Goal: Information Seeking & Learning: Learn about a topic

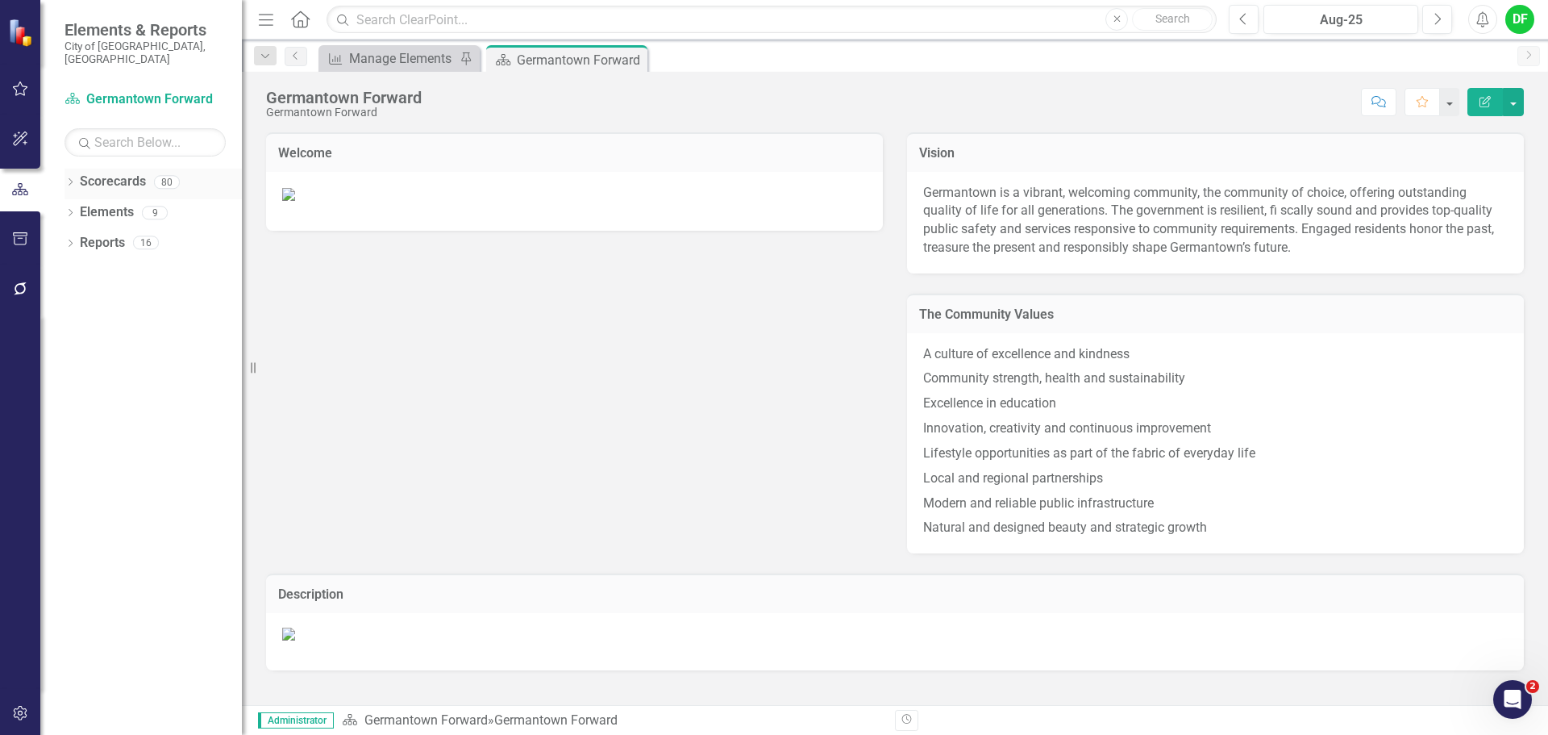
click at [74, 179] on icon "Dropdown" at bounding box center [70, 183] width 11 height 9
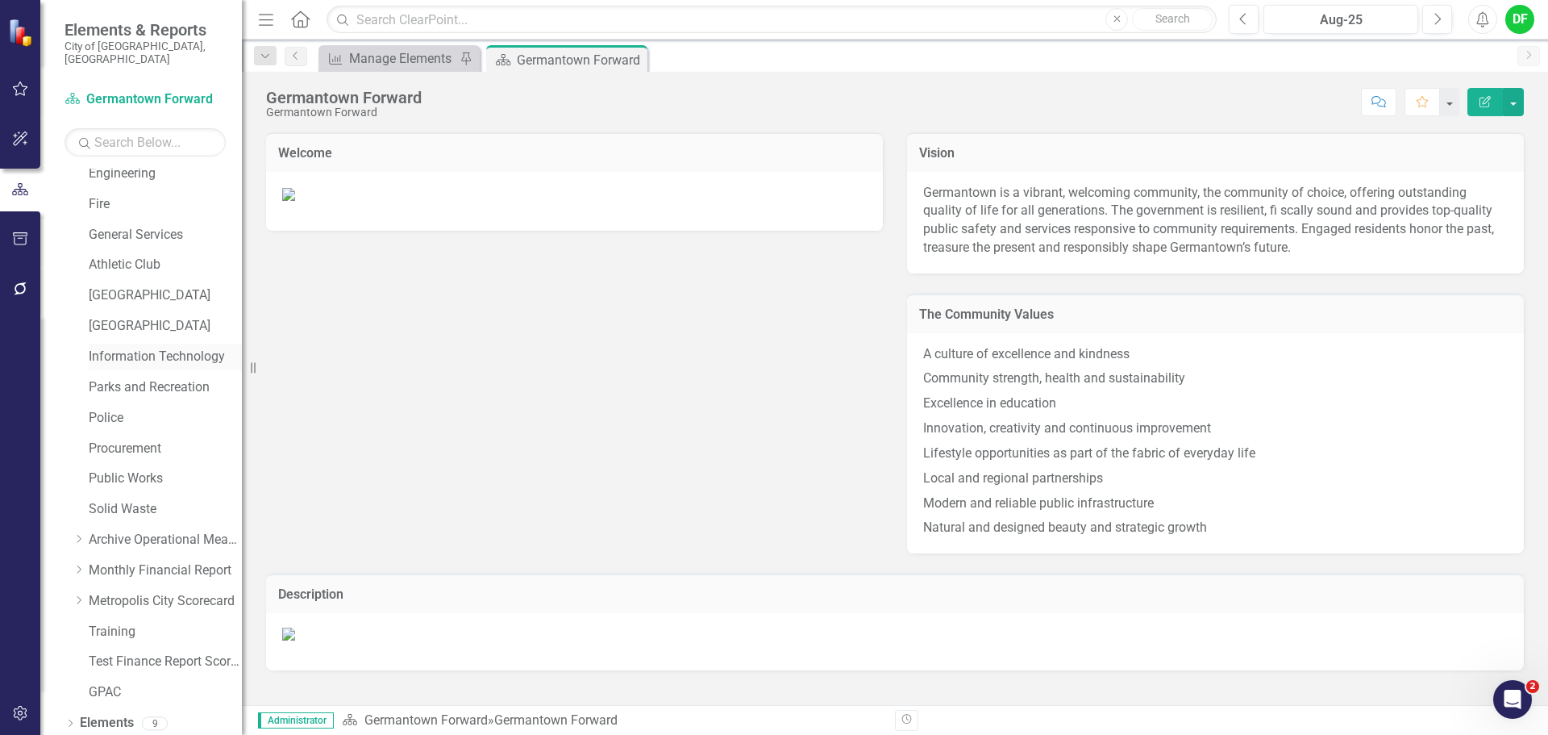
scroll to position [306, 0]
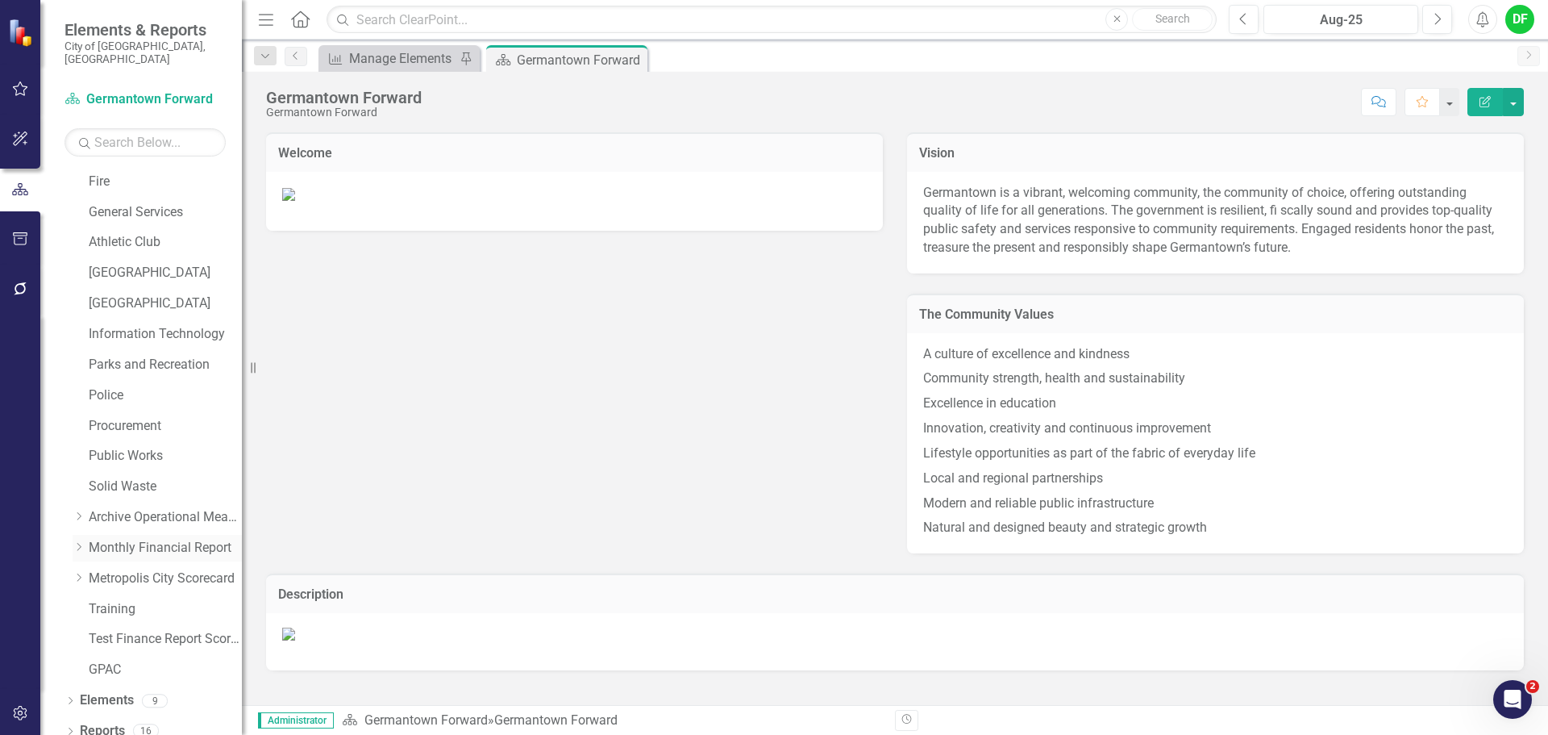
click at [77, 542] on icon "Dropdown" at bounding box center [79, 547] width 12 height 10
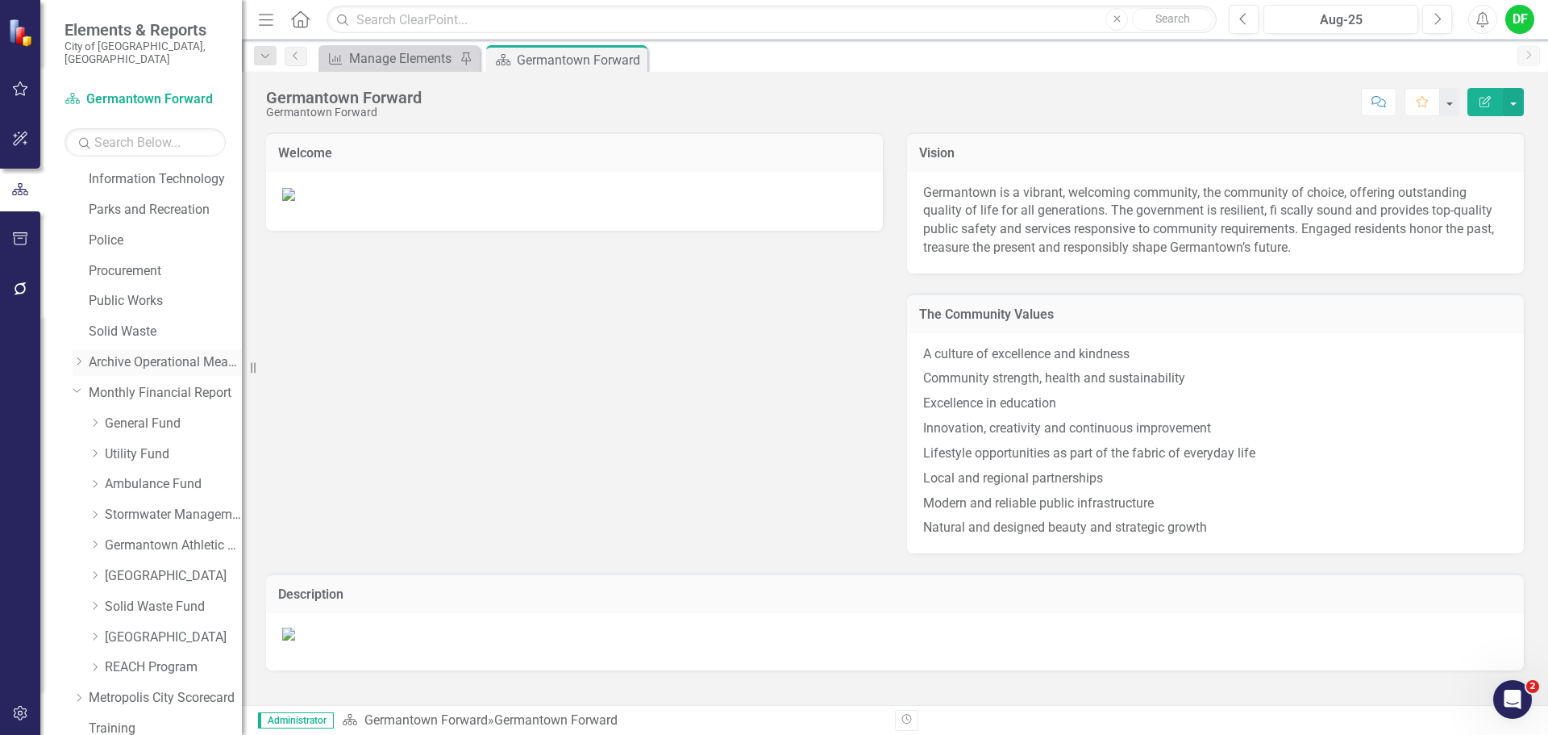
scroll to position [467, 0]
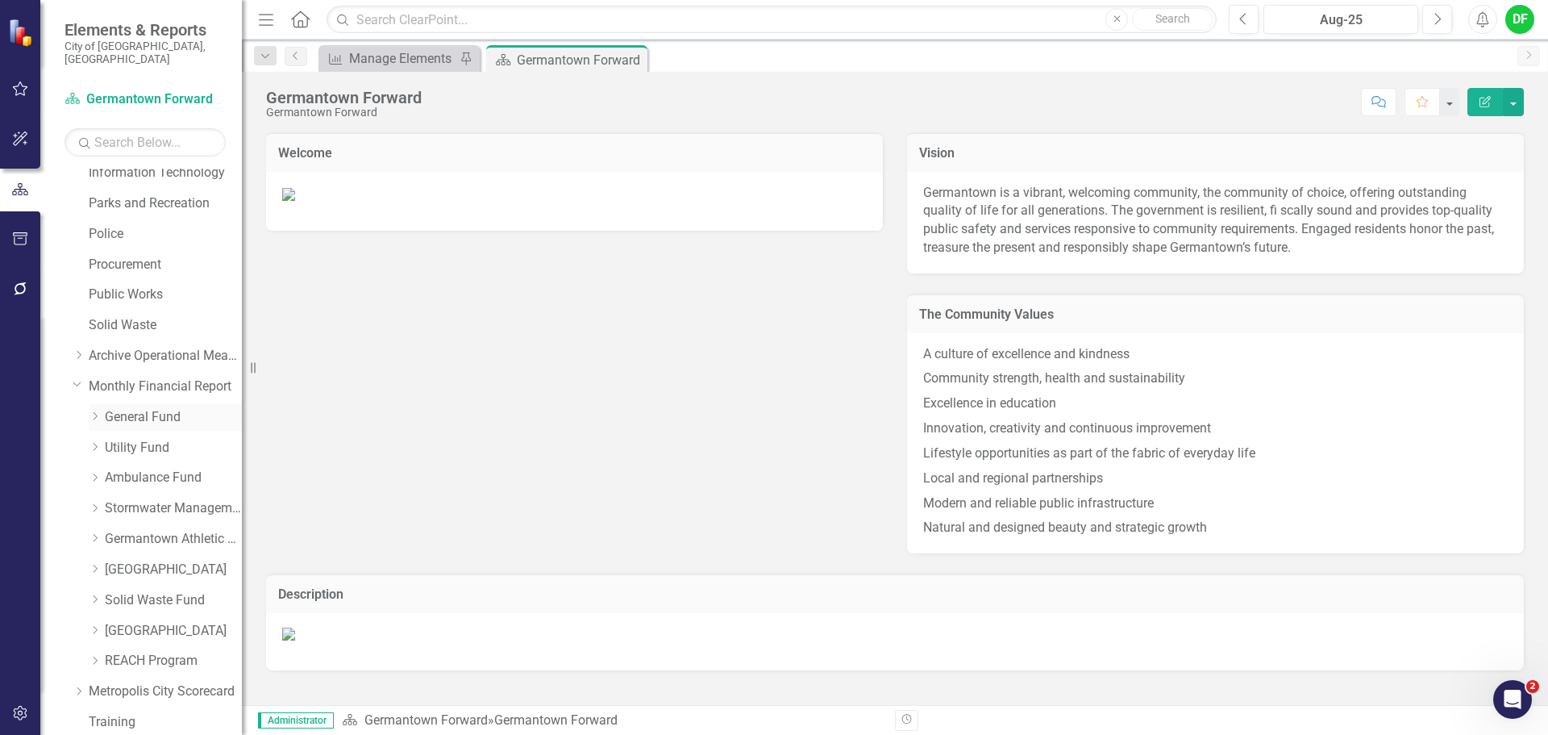
click at [115, 408] on link "General Fund" at bounding box center [173, 417] width 137 height 19
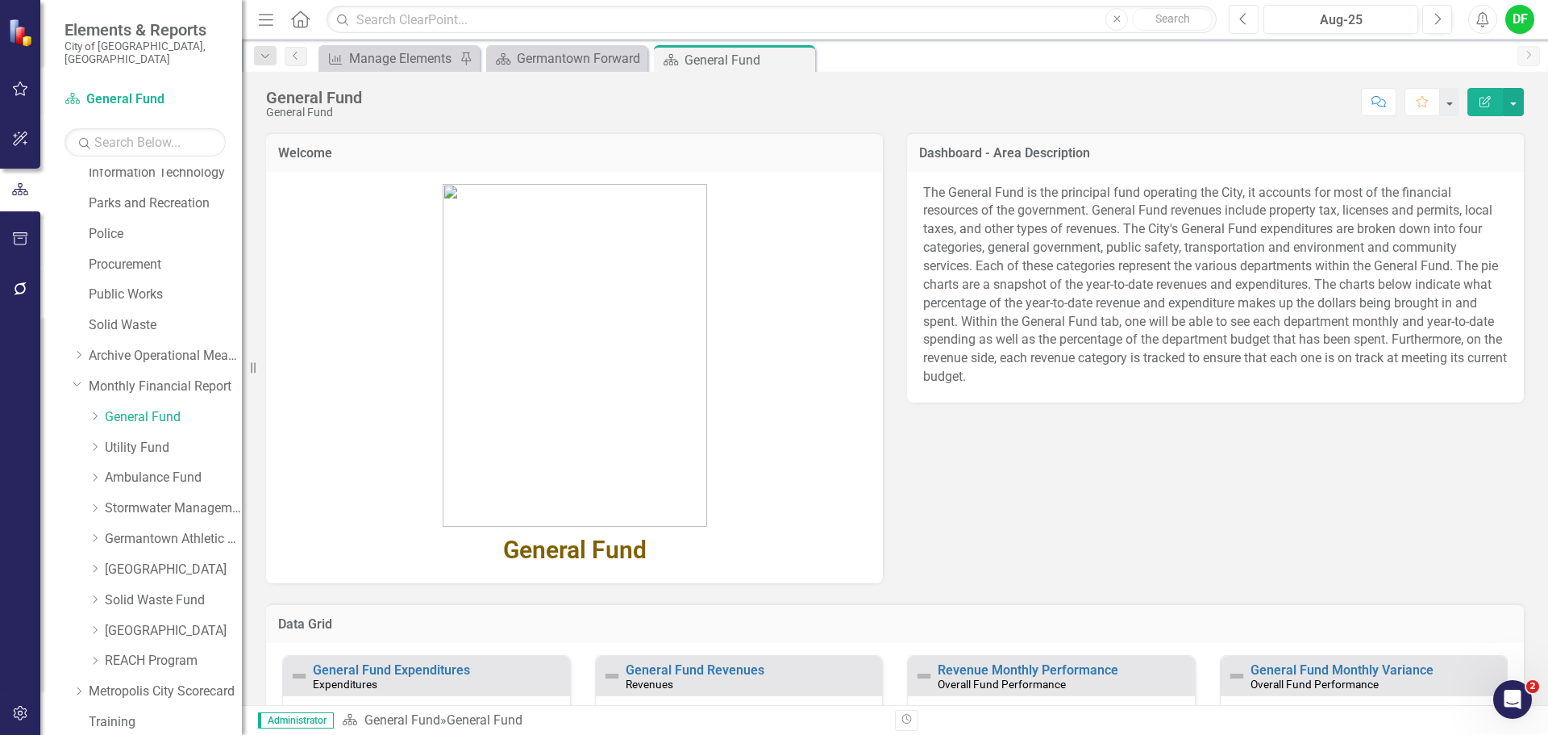
click at [1252, 24] on button "Previous" at bounding box center [1244, 19] width 30 height 29
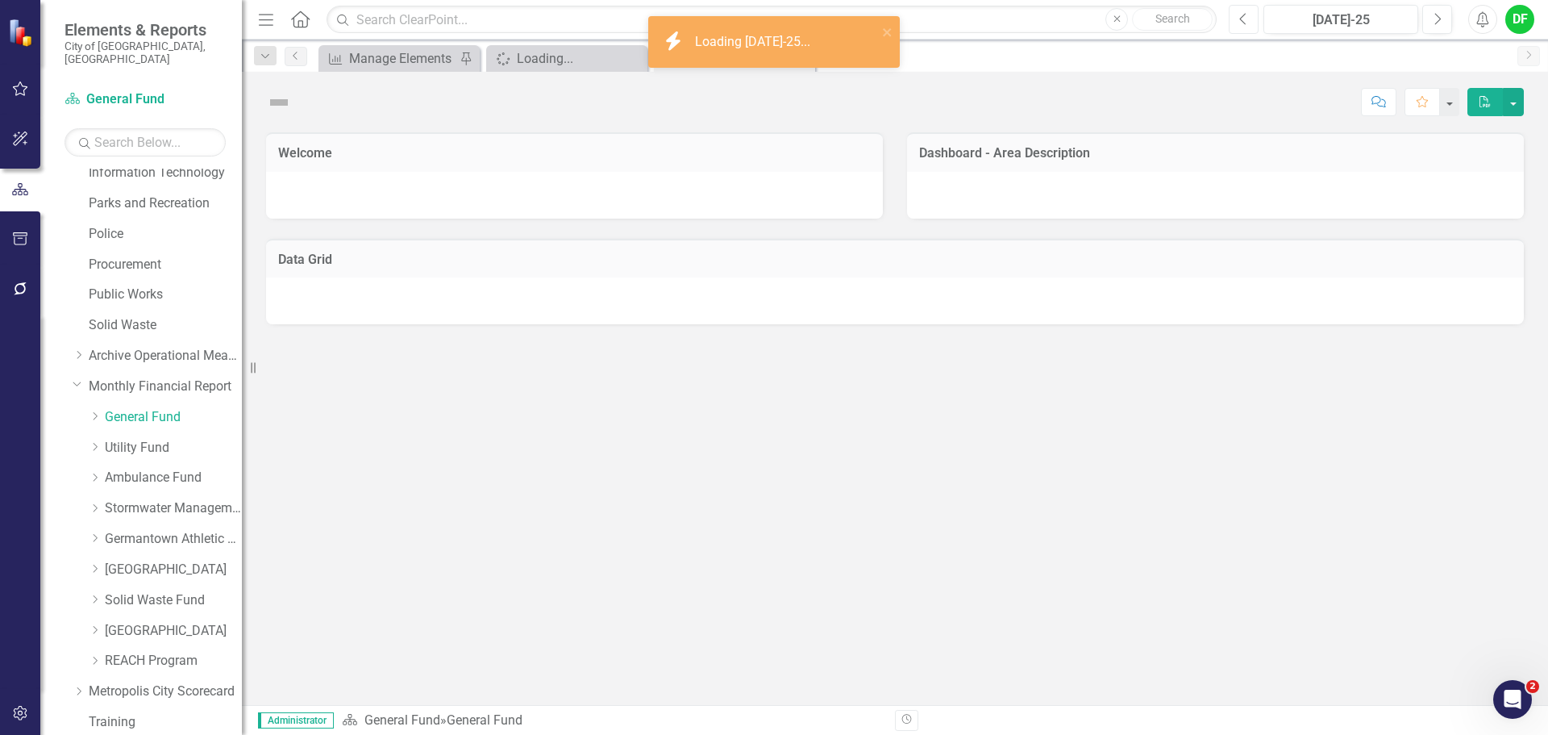
click at [1252, 24] on button "Previous" at bounding box center [1244, 19] width 30 height 29
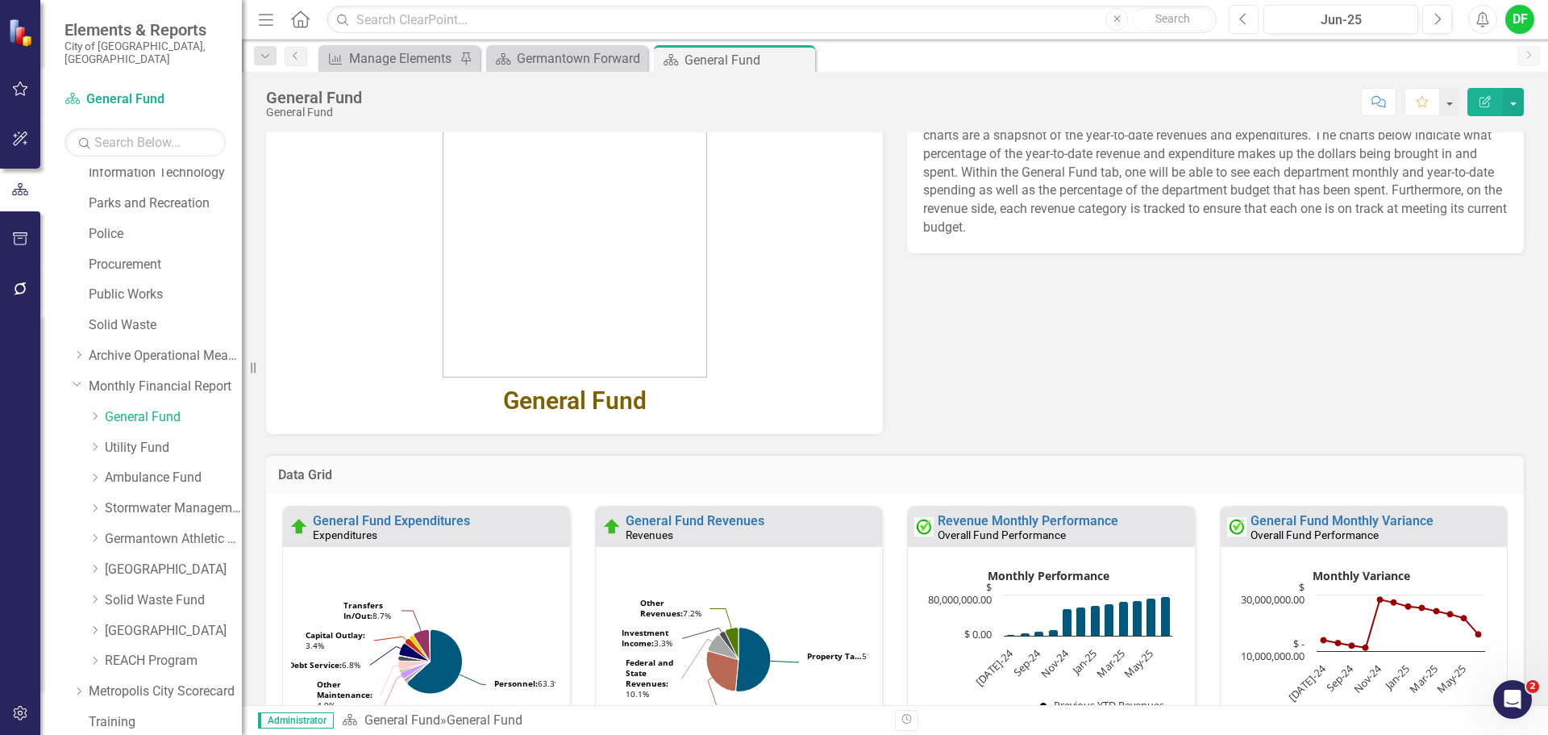
scroll to position [161, 0]
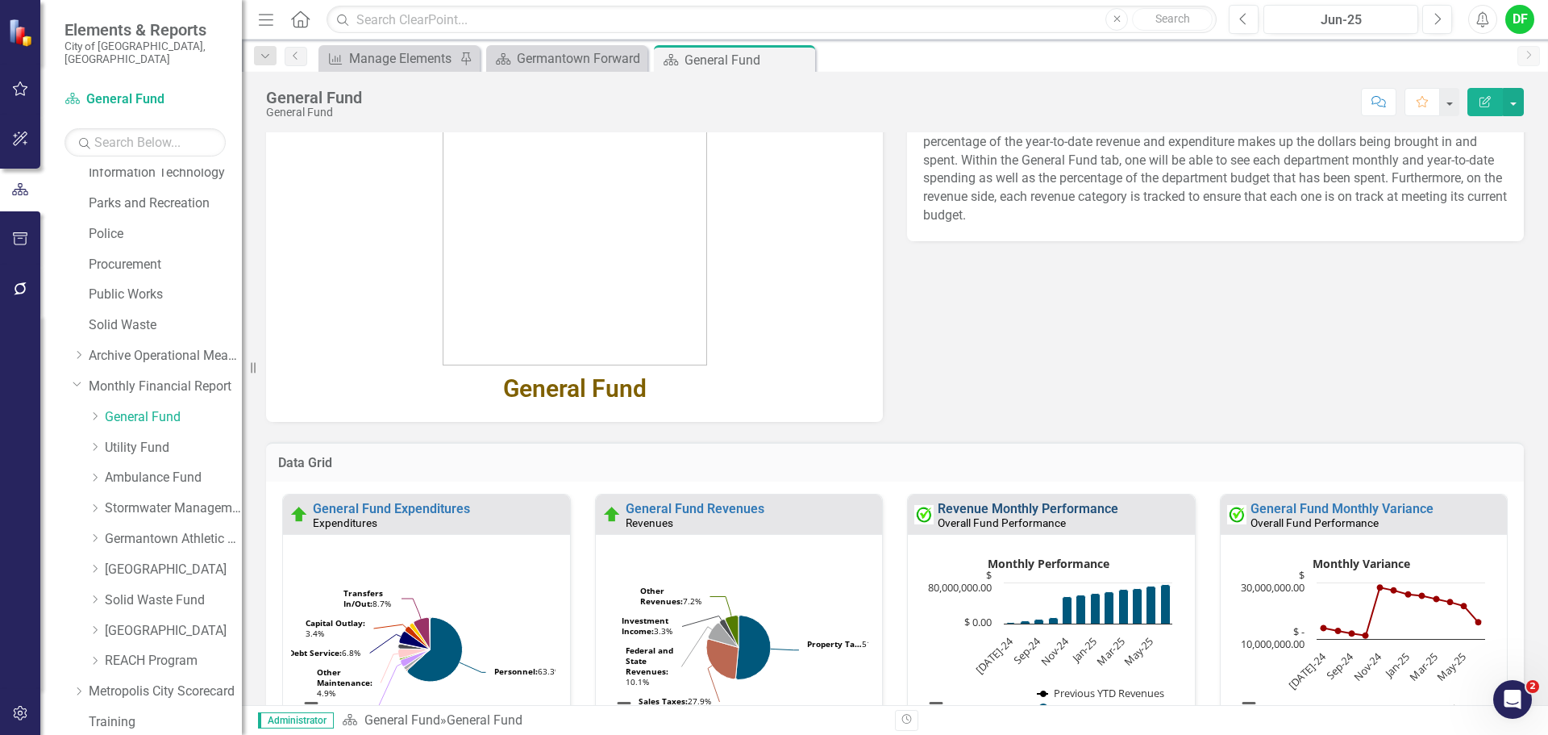
click at [969, 506] on link "Revenue Monthly Performance" at bounding box center [1028, 508] width 181 height 15
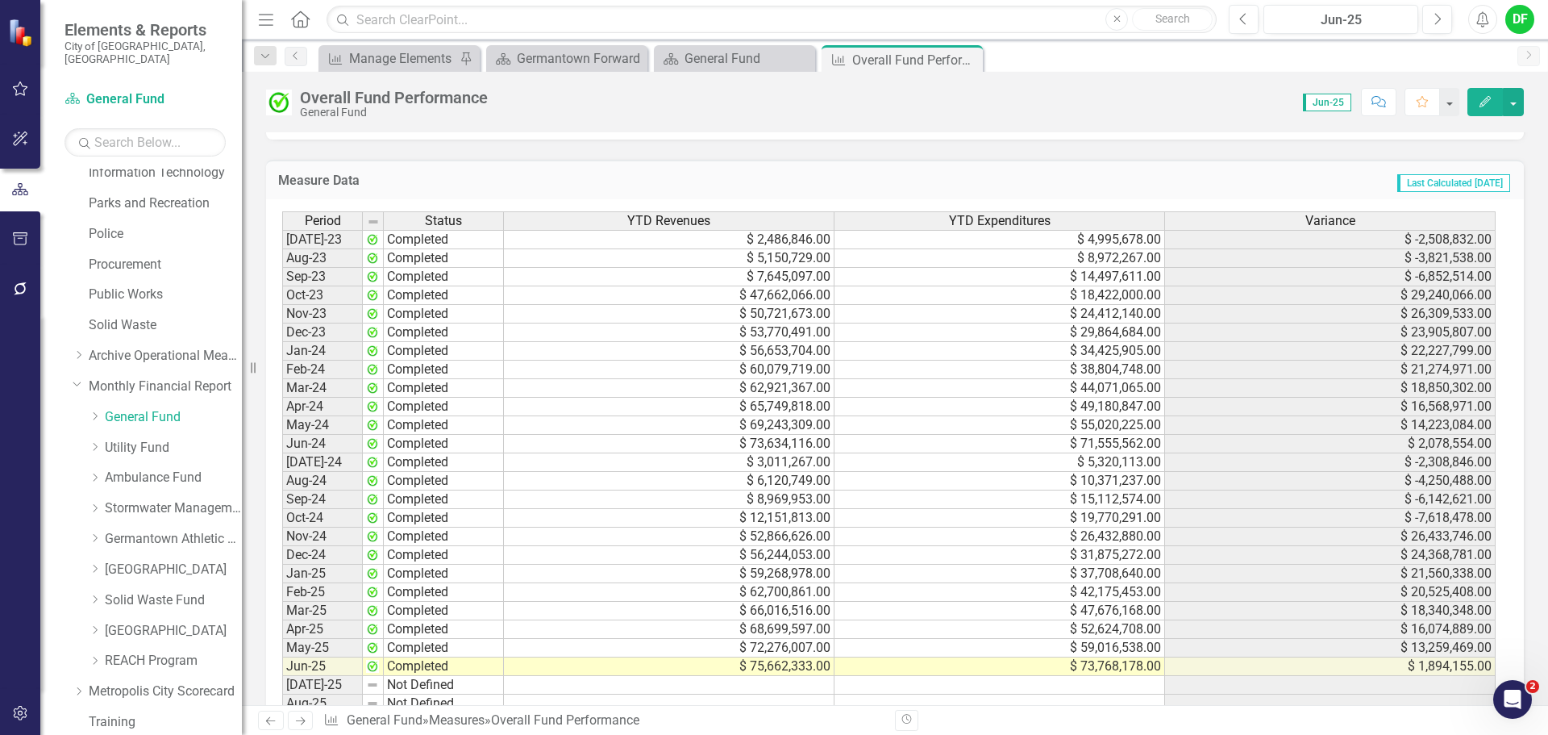
scroll to position [1613, 0]
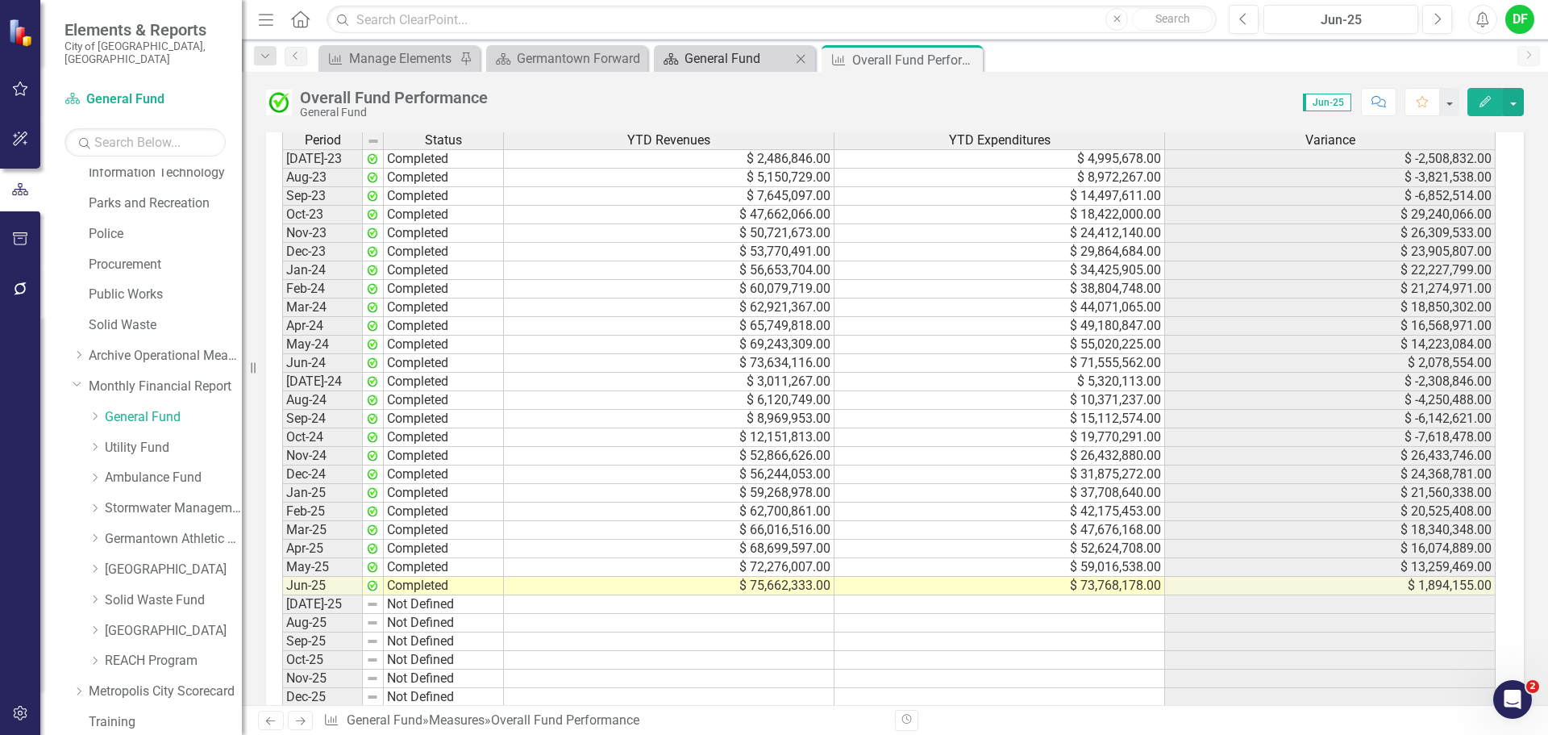
click at [712, 66] on div "General Fund" at bounding box center [738, 58] width 106 height 20
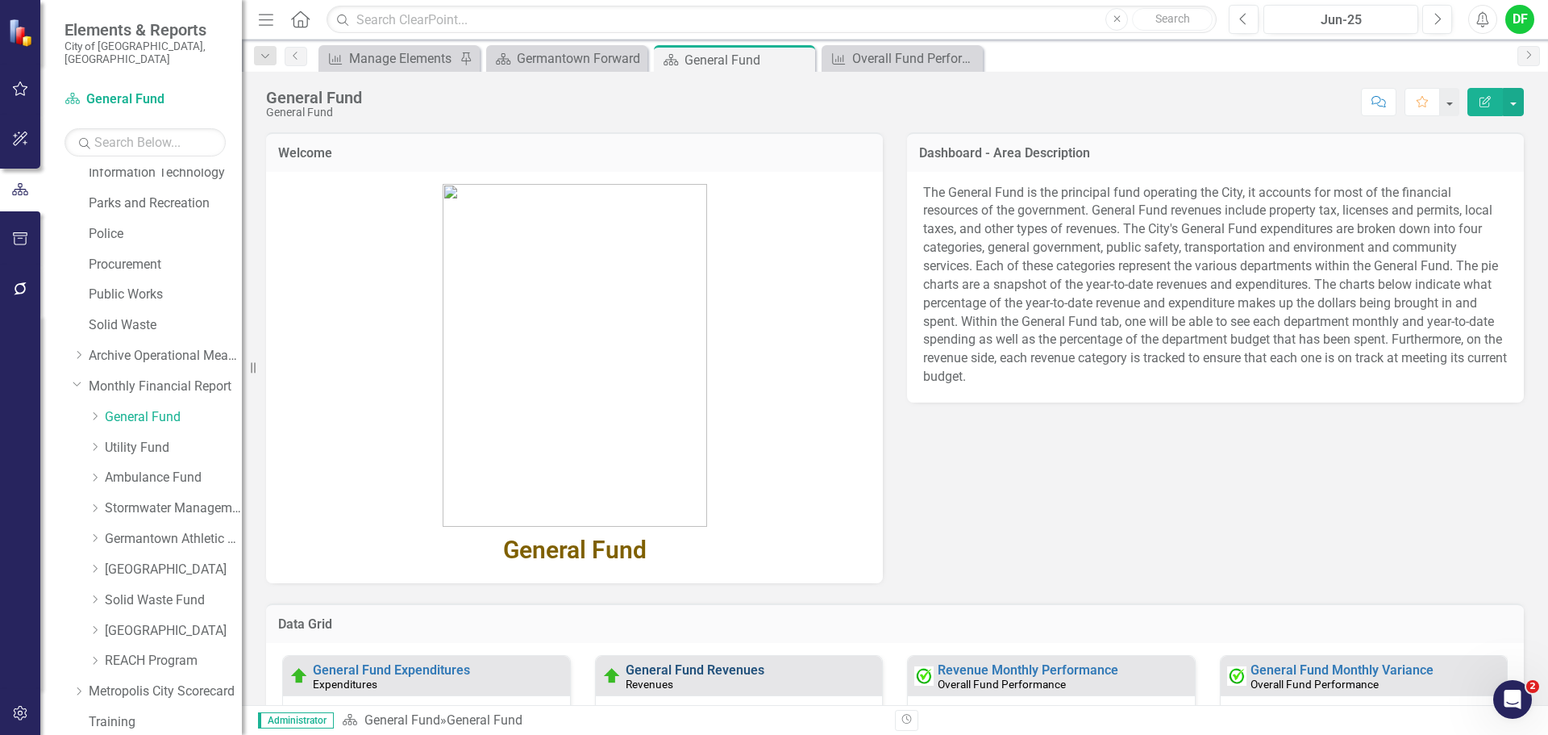
click at [667, 667] on link "General Fund Revenues" at bounding box center [695, 669] width 139 height 15
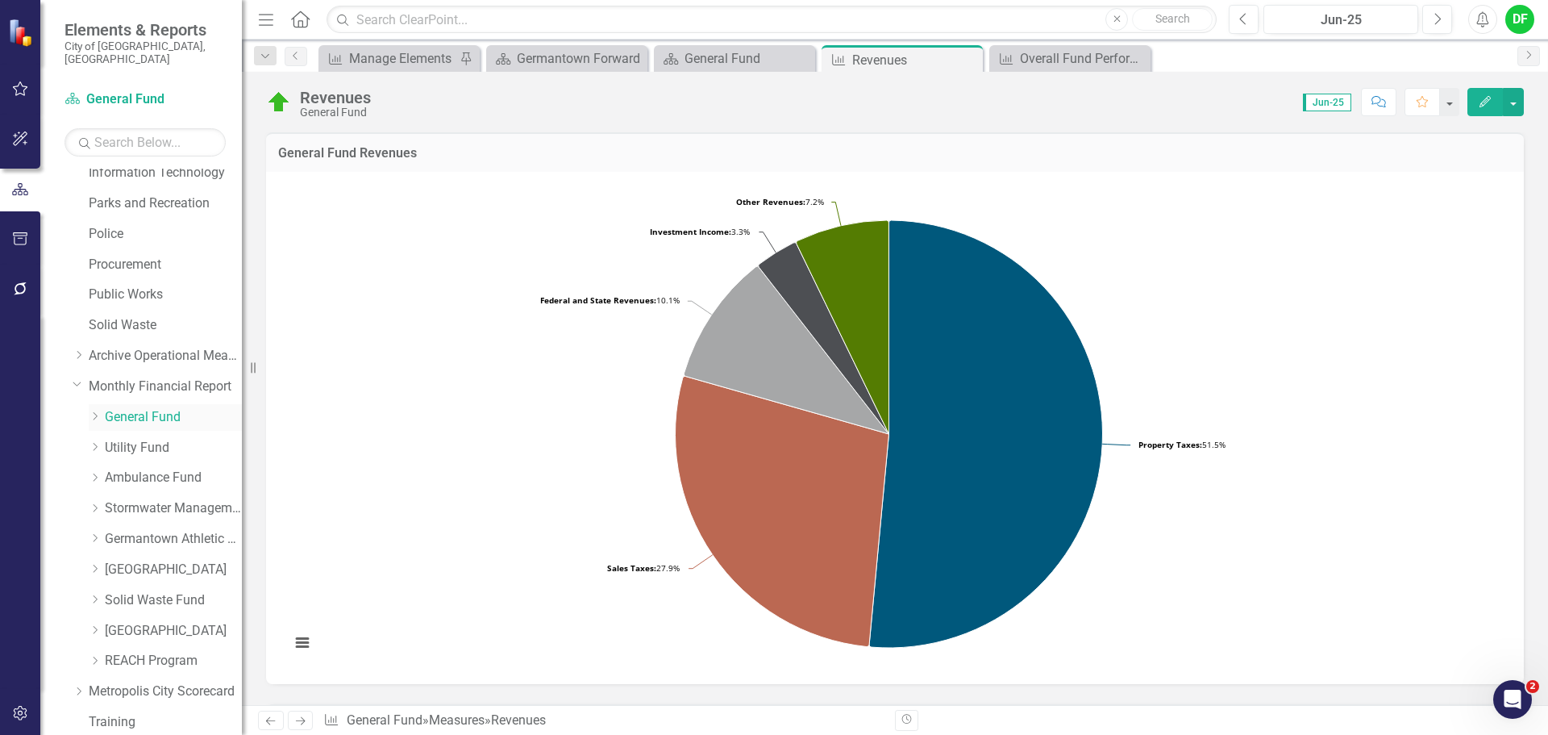
click at [99, 411] on icon "Dropdown" at bounding box center [95, 416] width 12 height 10
click at [142, 439] on link "General Fund Revenues" at bounding box center [181, 448] width 121 height 19
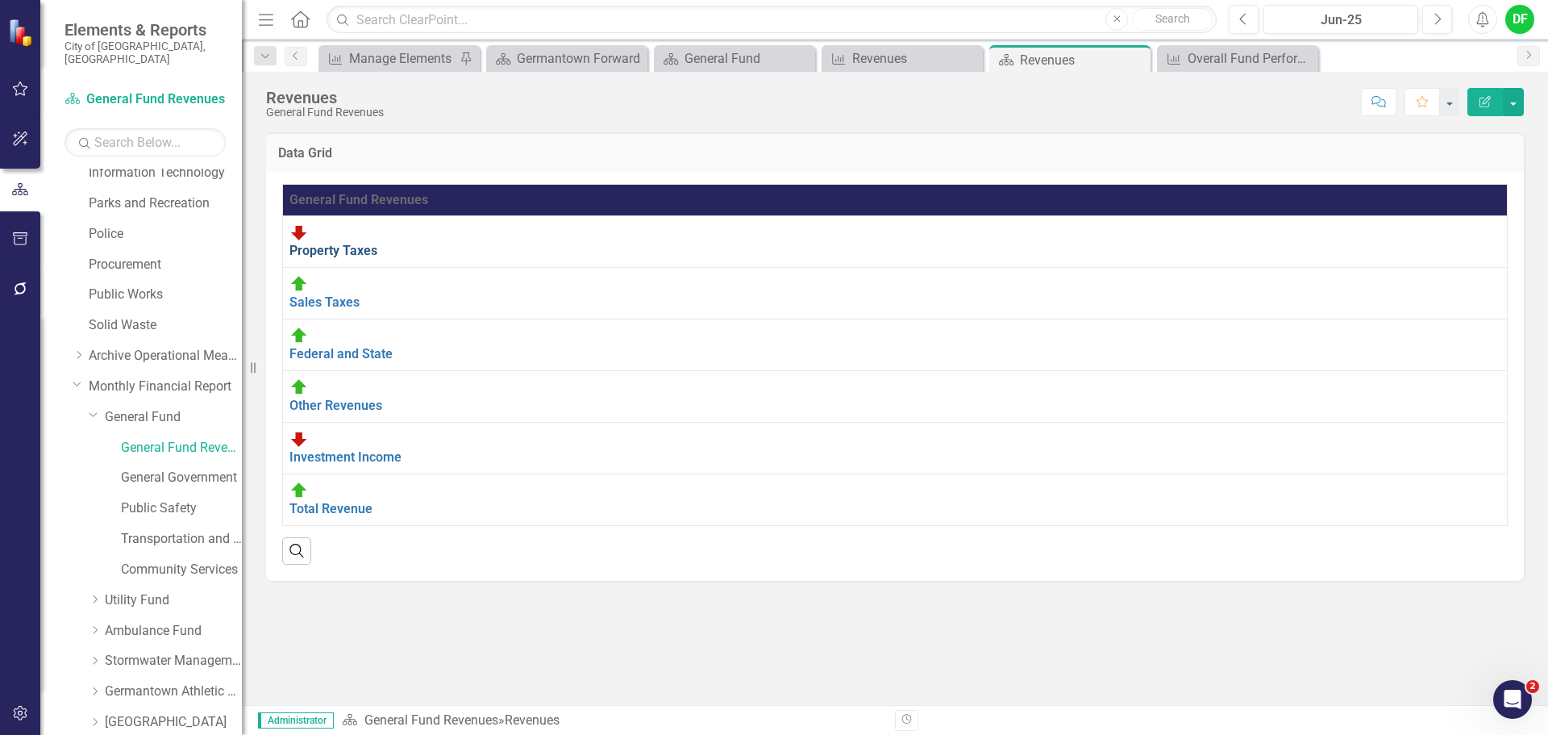
click at [377, 243] on link "Property Taxes" at bounding box center [333, 250] width 88 height 15
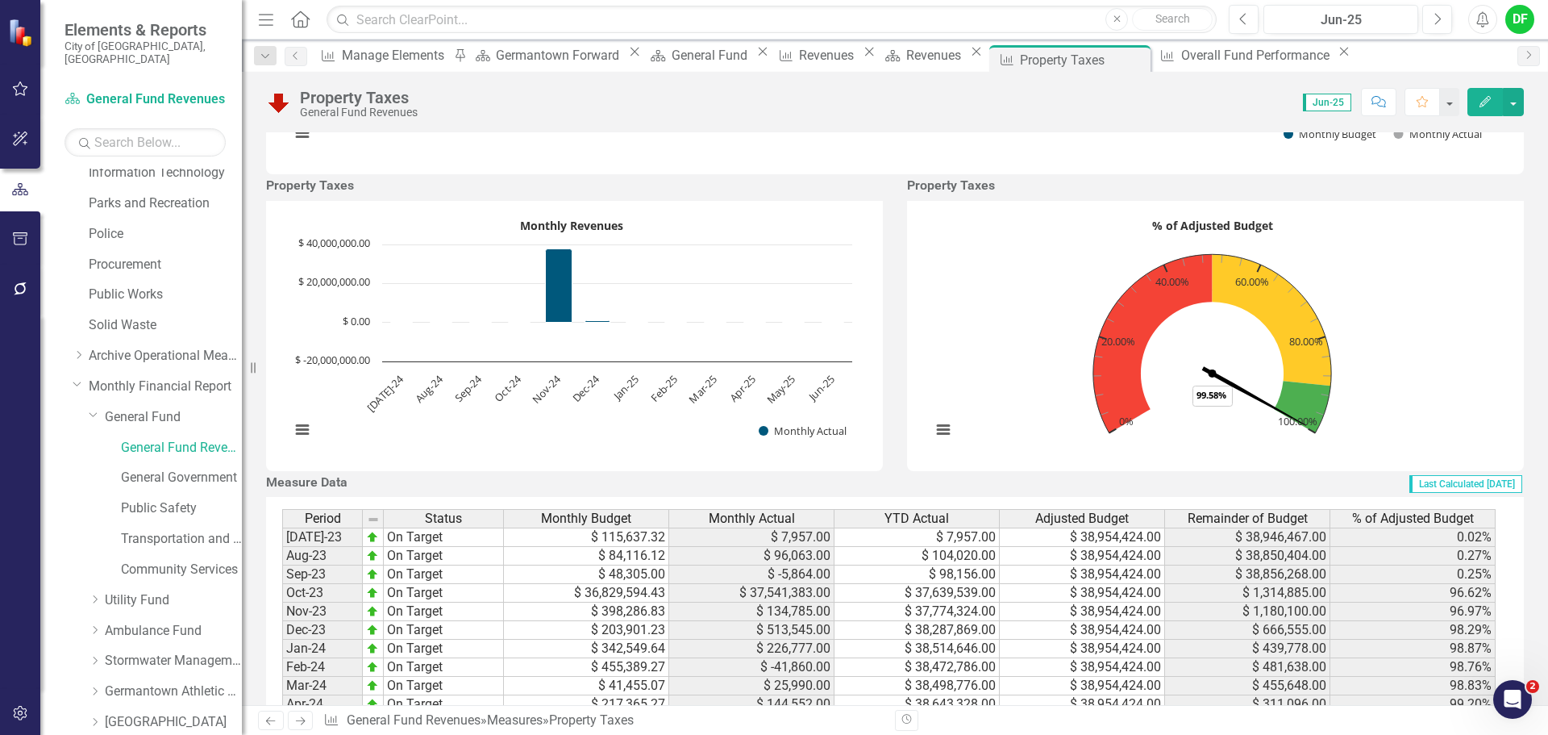
scroll to position [756, 0]
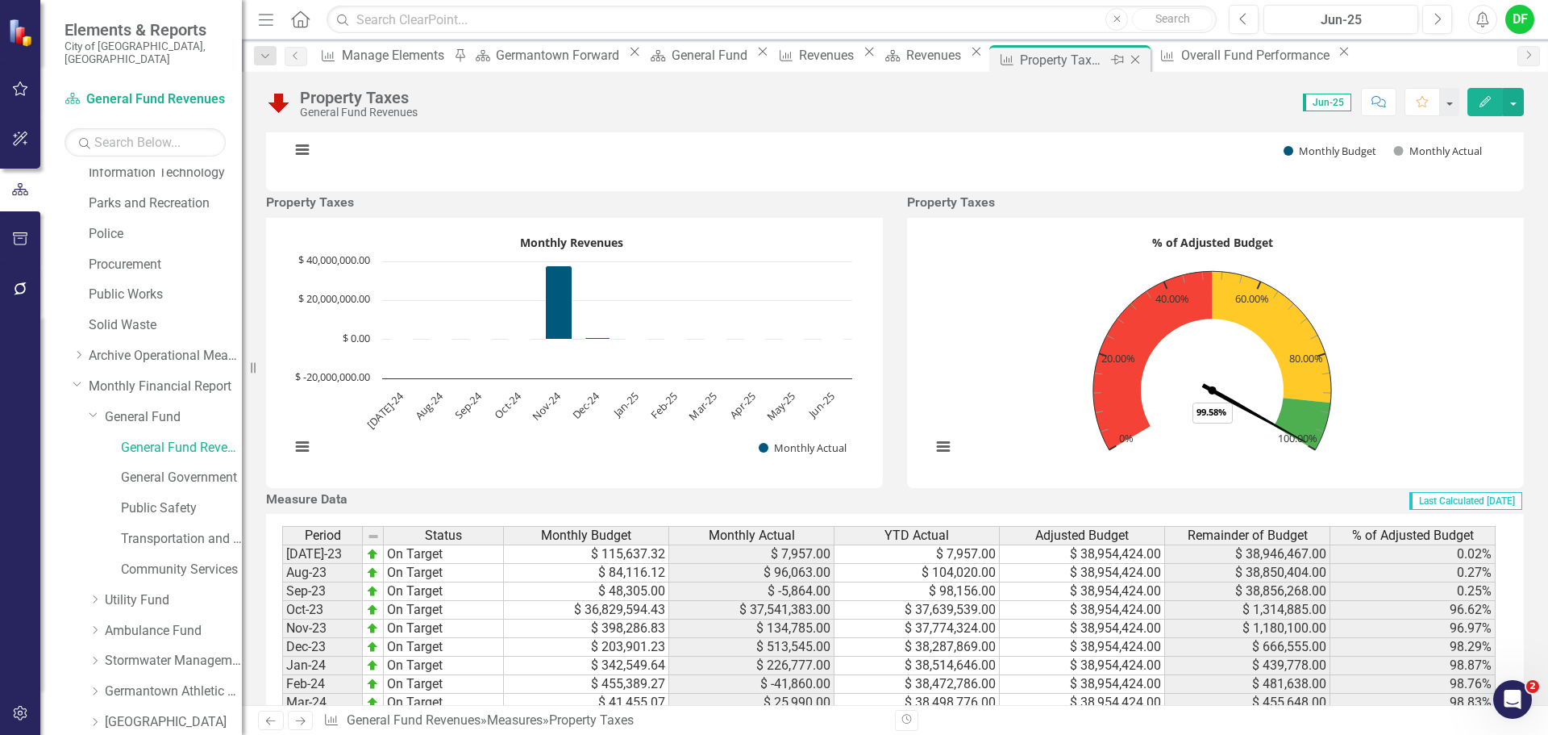
click at [1140, 60] on icon at bounding box center [1135, 60] width 9 height 9
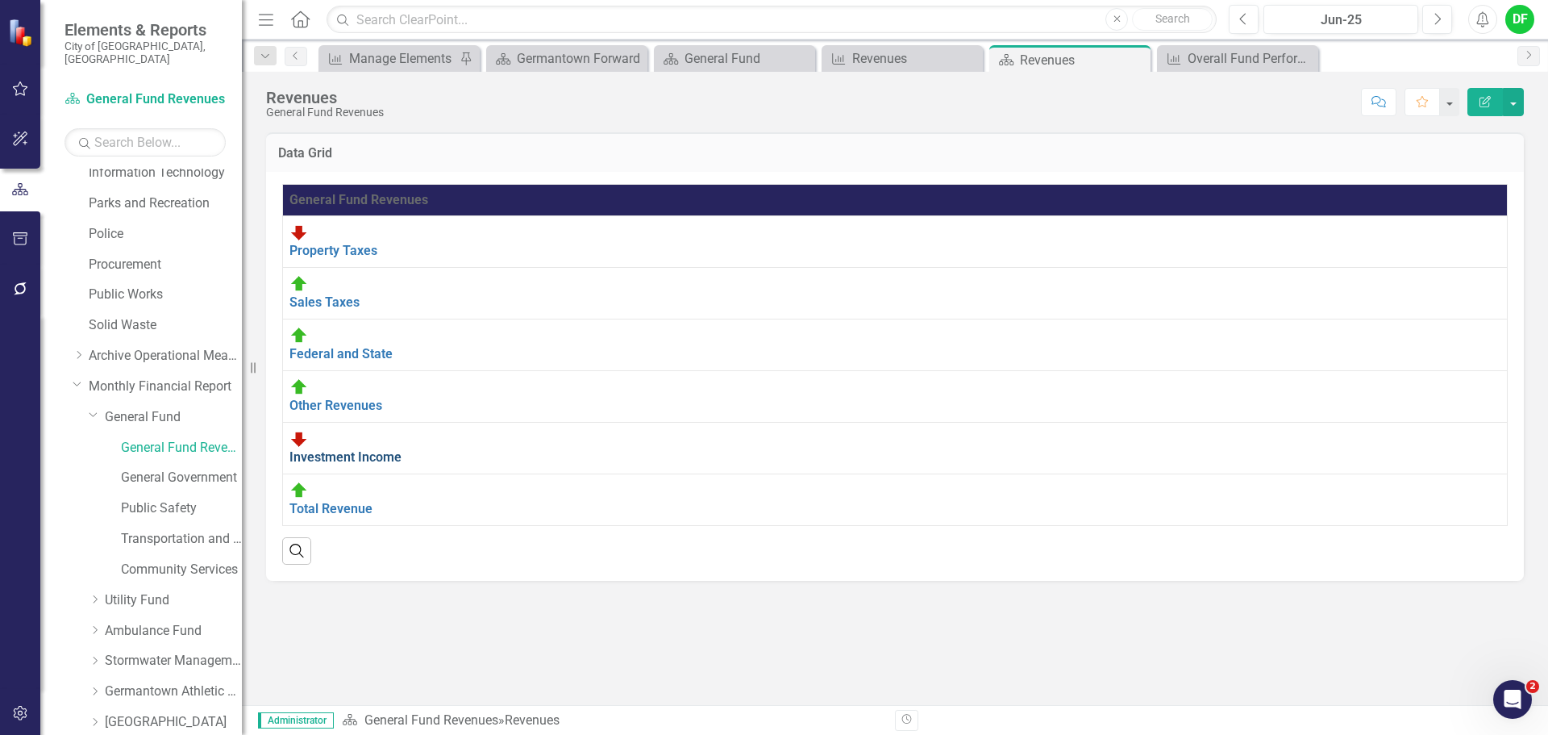
click at [345, 449] on link "Investment Income" at bounding box center [345, 456] width 112 height 15
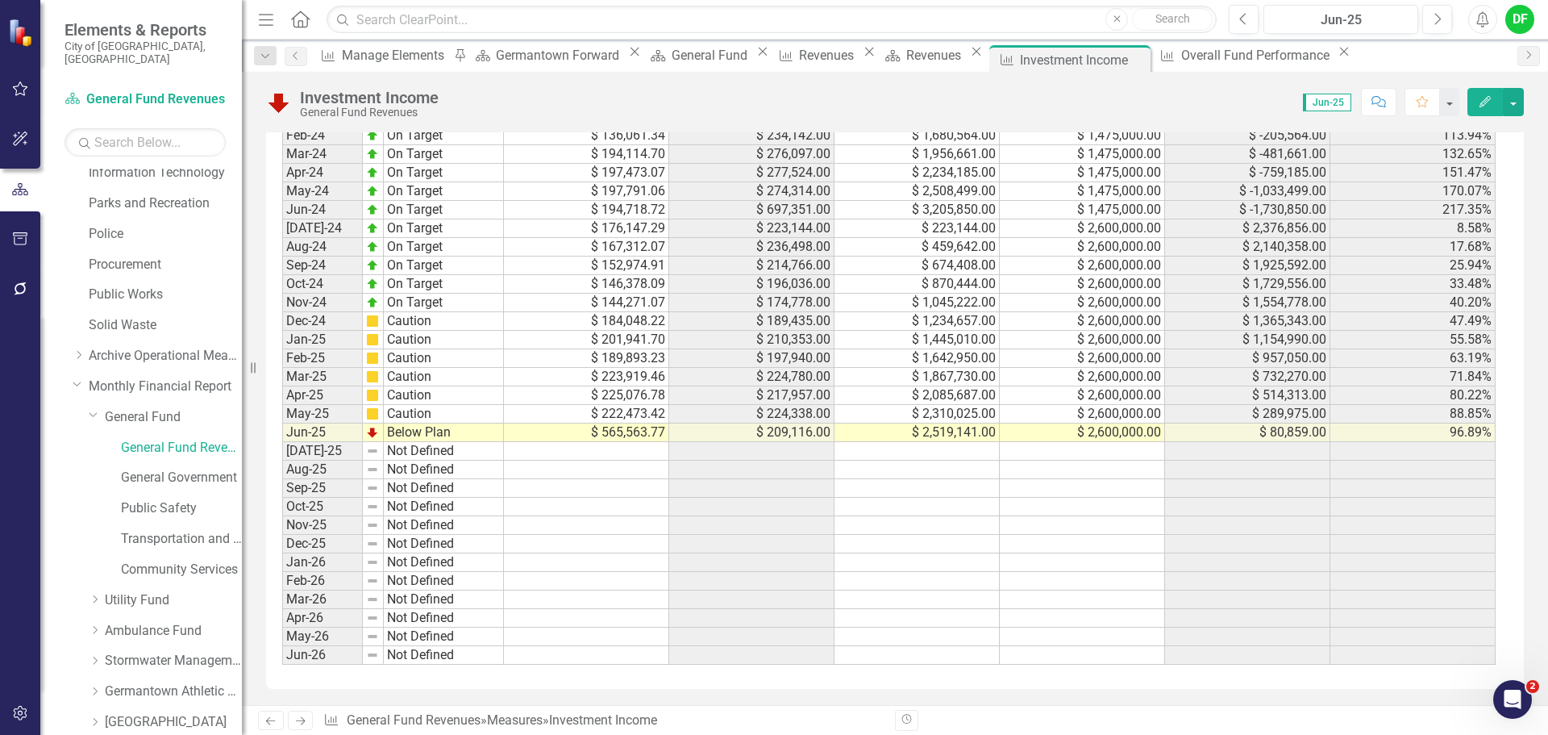
scroll to position [1401, 0]
click at [1143, 59] on icon "Close" at bounding box center [1135, 59] width 16 height 13
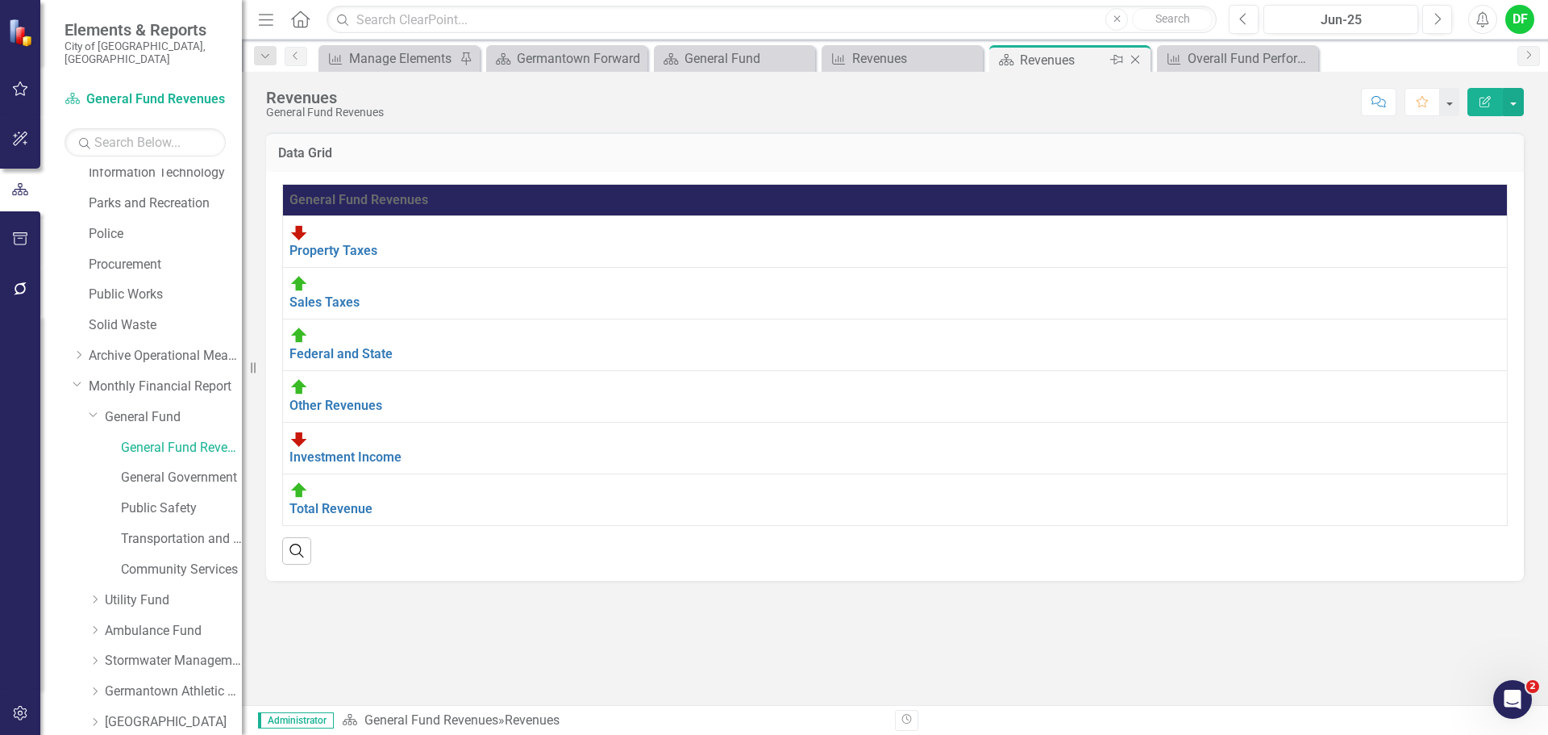
click at [1135, 57] on icon "Close" at bounding box center [1135, 59] width 16 height 13
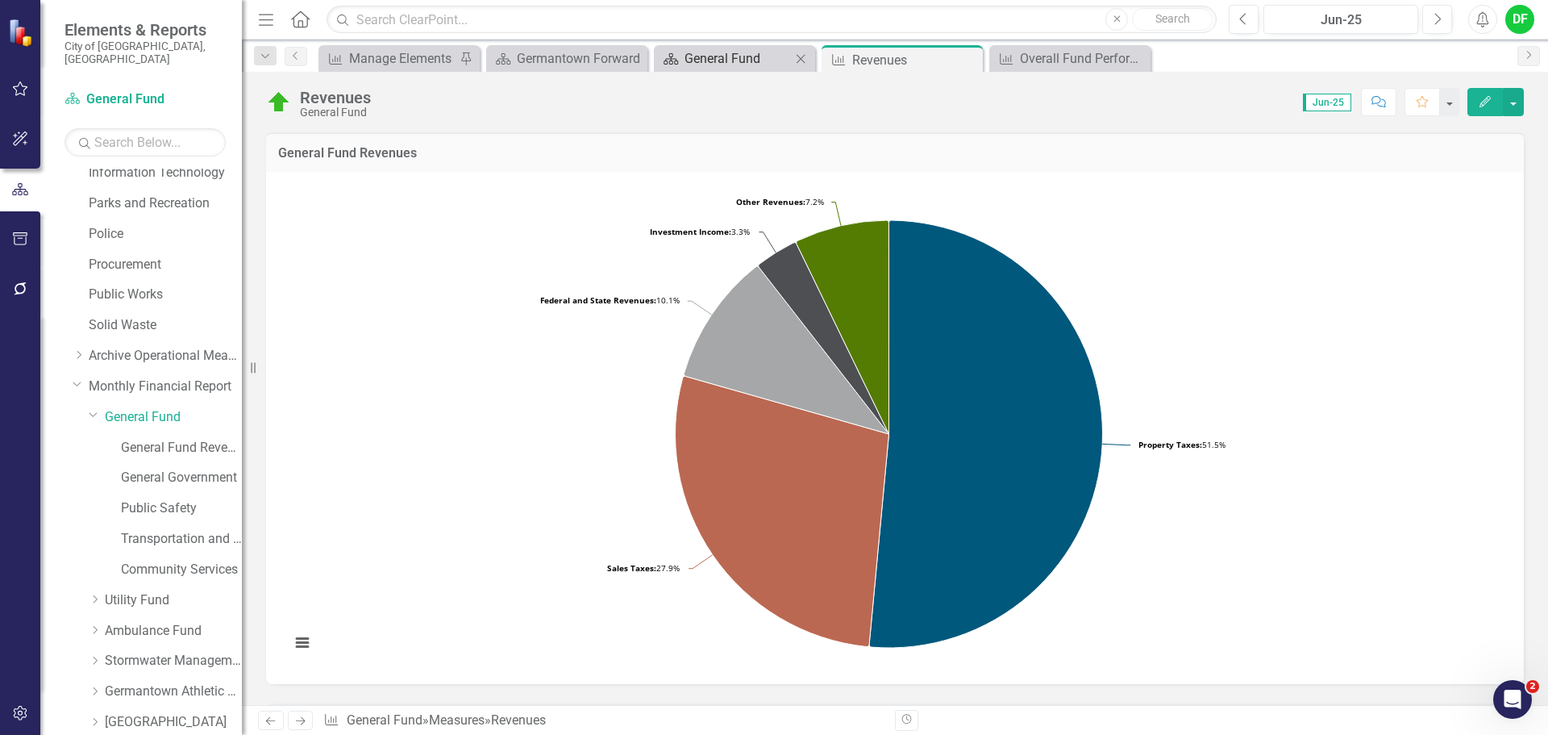
click at [722, 60] on div "General Fund" at bounding box center [738, 58] width 106 height 20
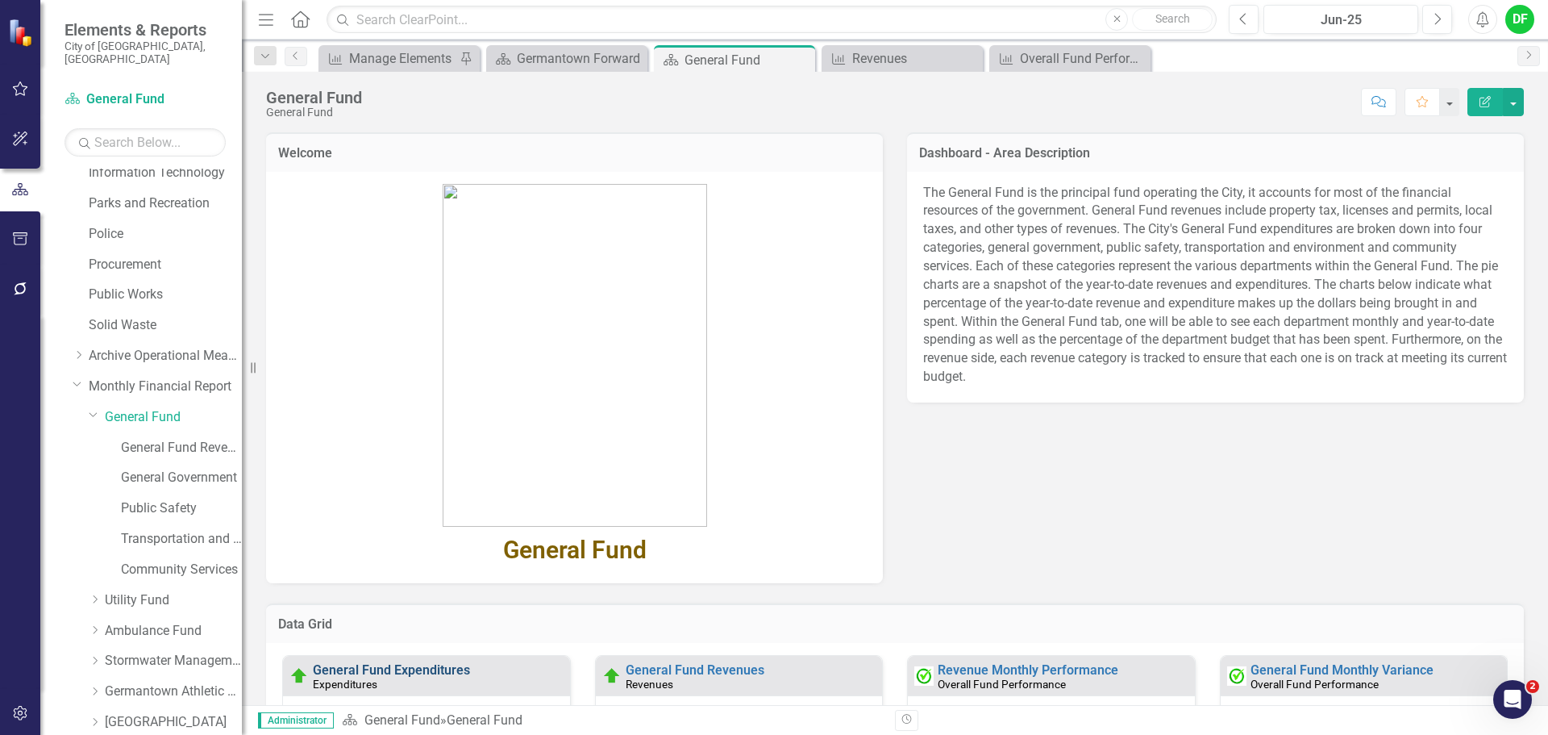
click at [432, 672] on link "General Fund Expenditures" at bounding box center [391, 669] width 157 height 15
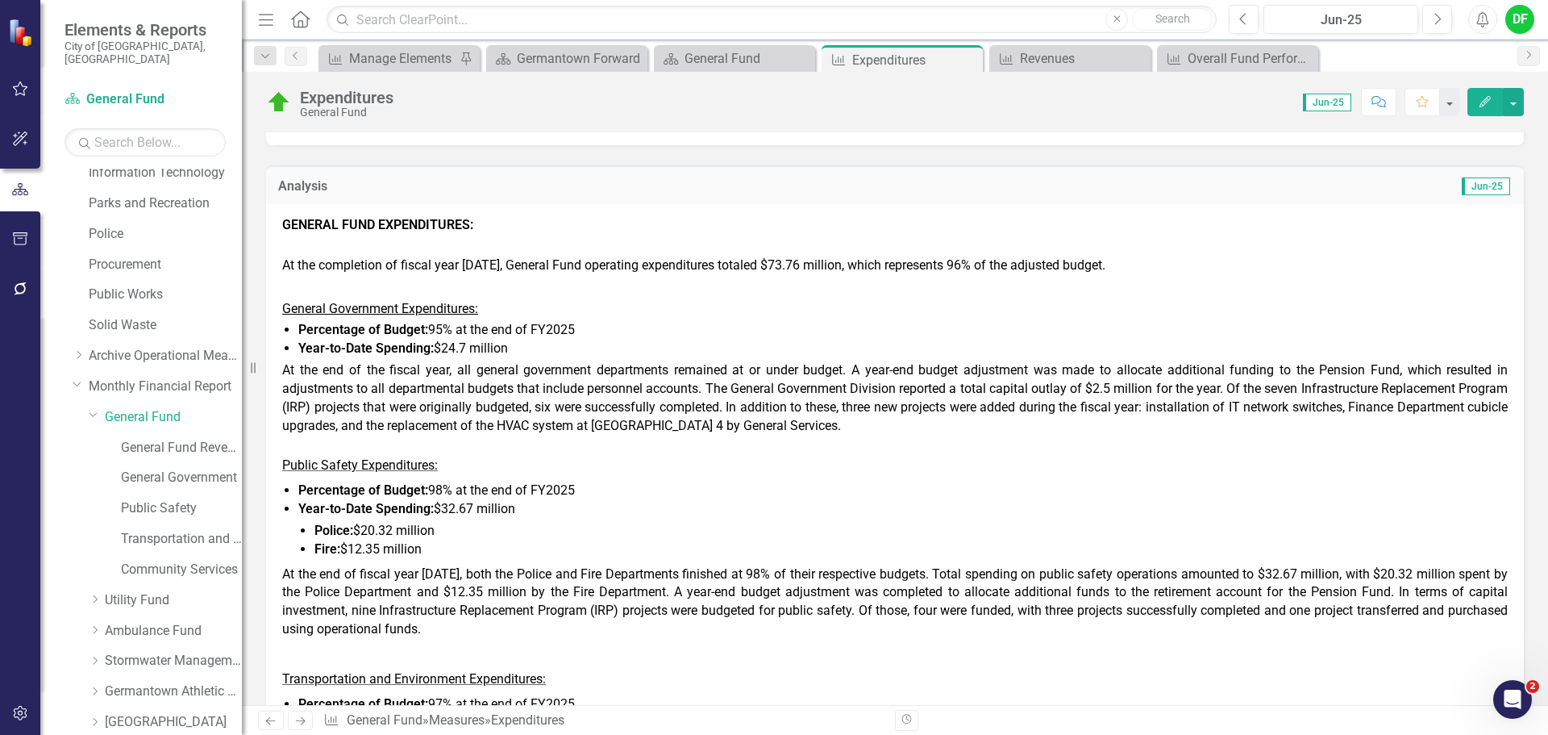
scroll to position [564, 0]
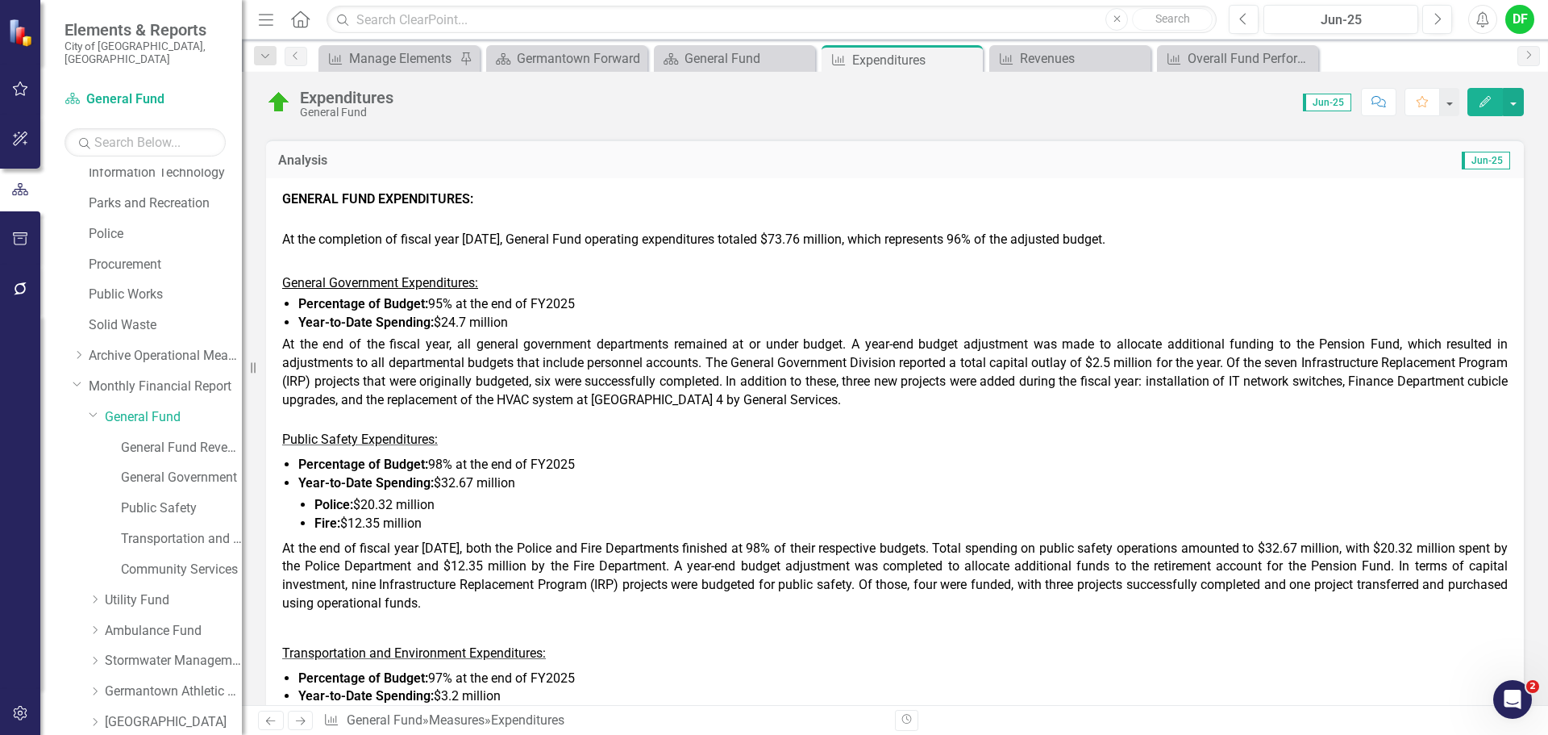
click at [384, 589] on span "At the end of fiscal year 2025, both the Police and Fire Departments finished a…" at bounding box center [895, 575] width 1226 height 71
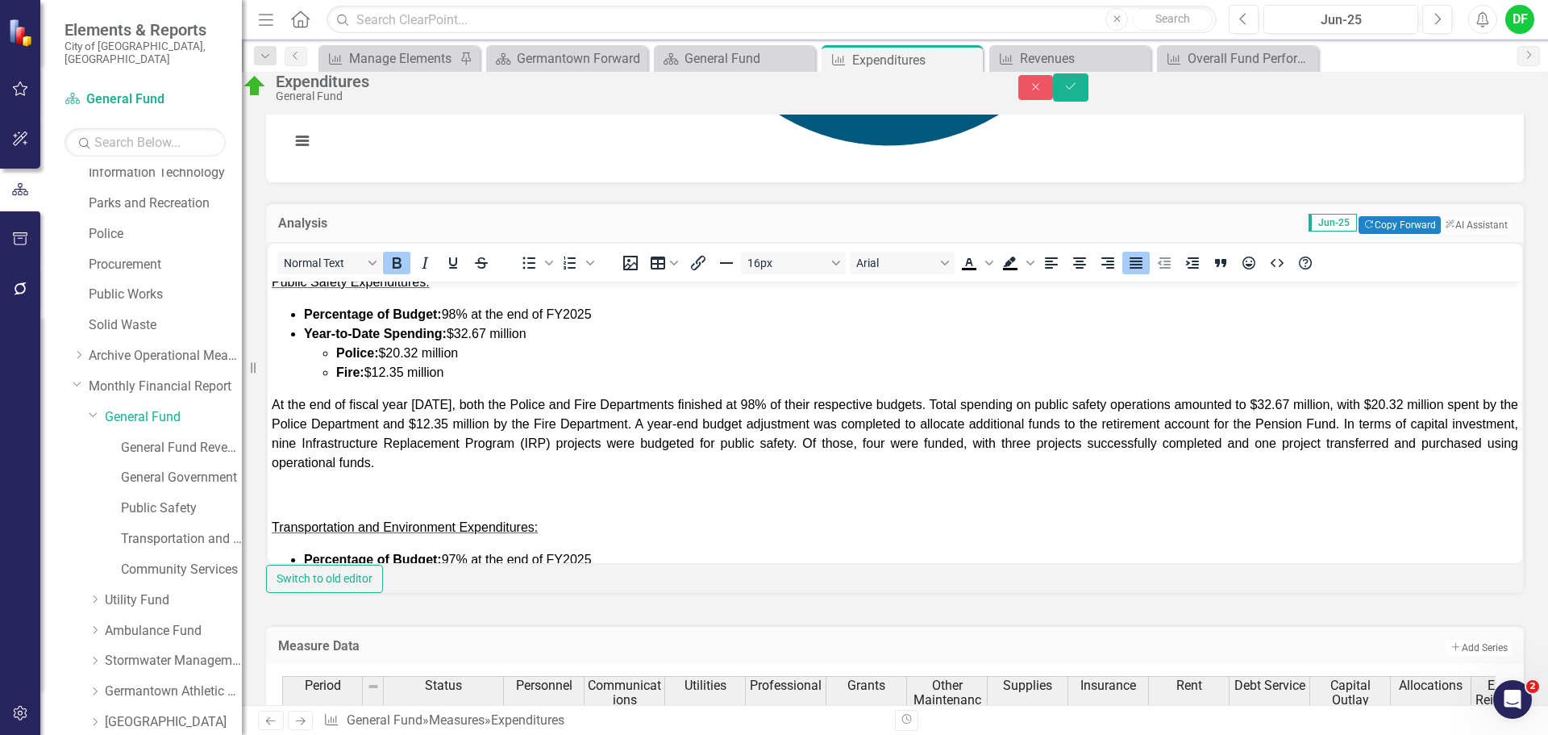
scroll to position [323, 0]
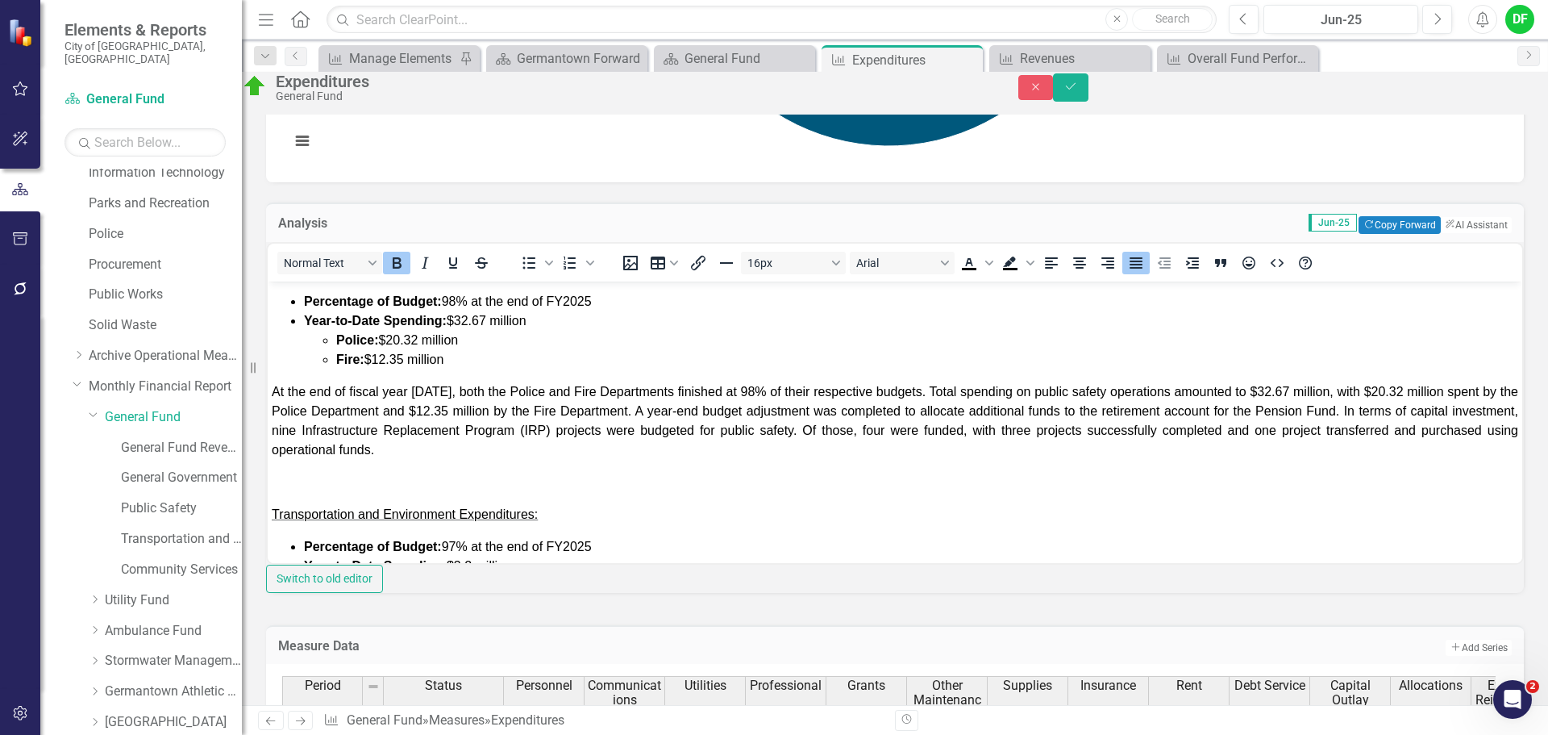
click at [406, 428] on span "At the end of fiscal year 2025, both the Police and Fire Departments finished a…" at bounding box center [895, 420] width 1247 height 72
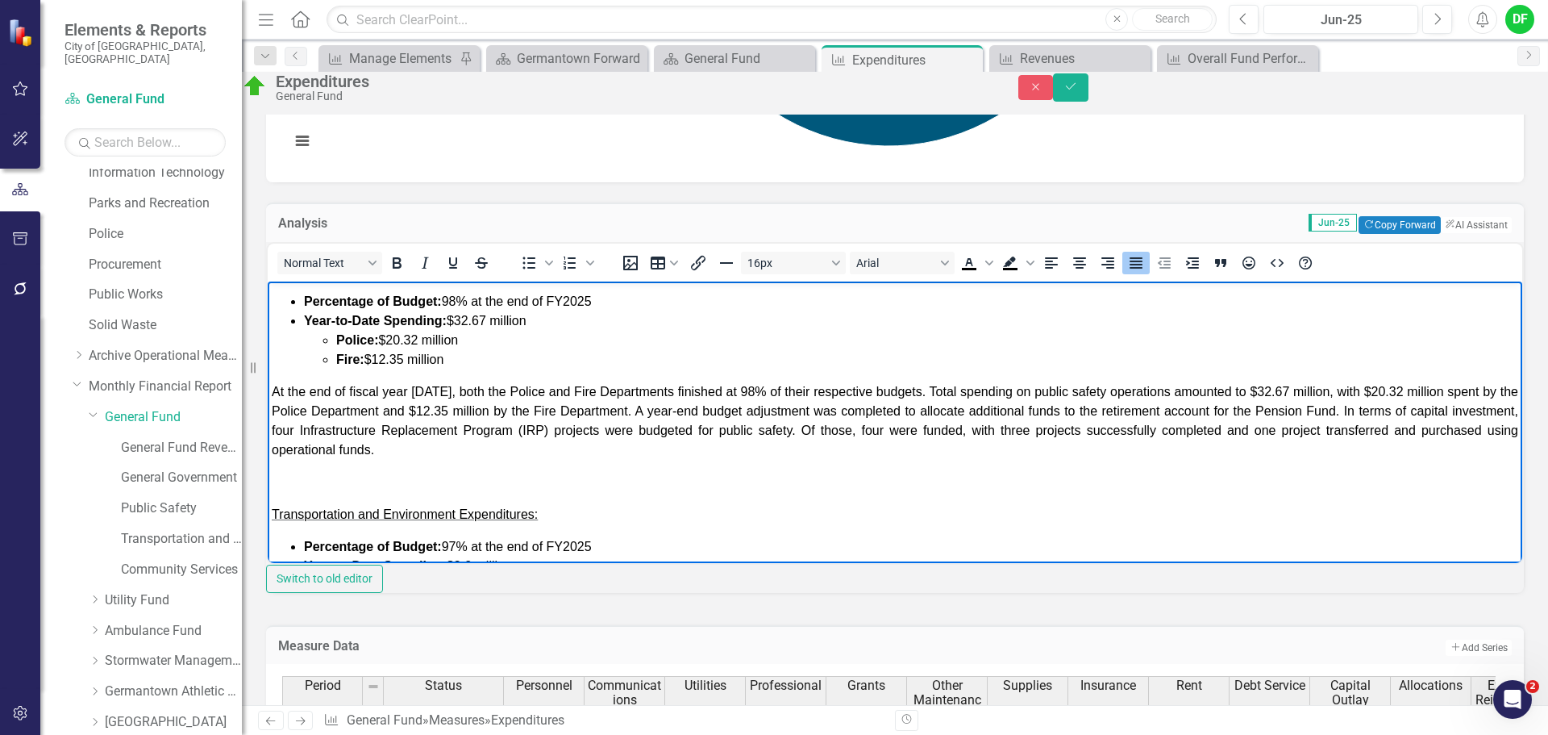
click at [950, 429] on span "At the end of fiscal year 2025, both the Police and Fire Departments finished a…" at bounding box center [895, 420] width 1247 height 72
click at [1050, 432] on span "At the end of fiscal year 2025, both the Police and Fire Departments finished a…" at bounding box center [895, 420] width 1247 height 72
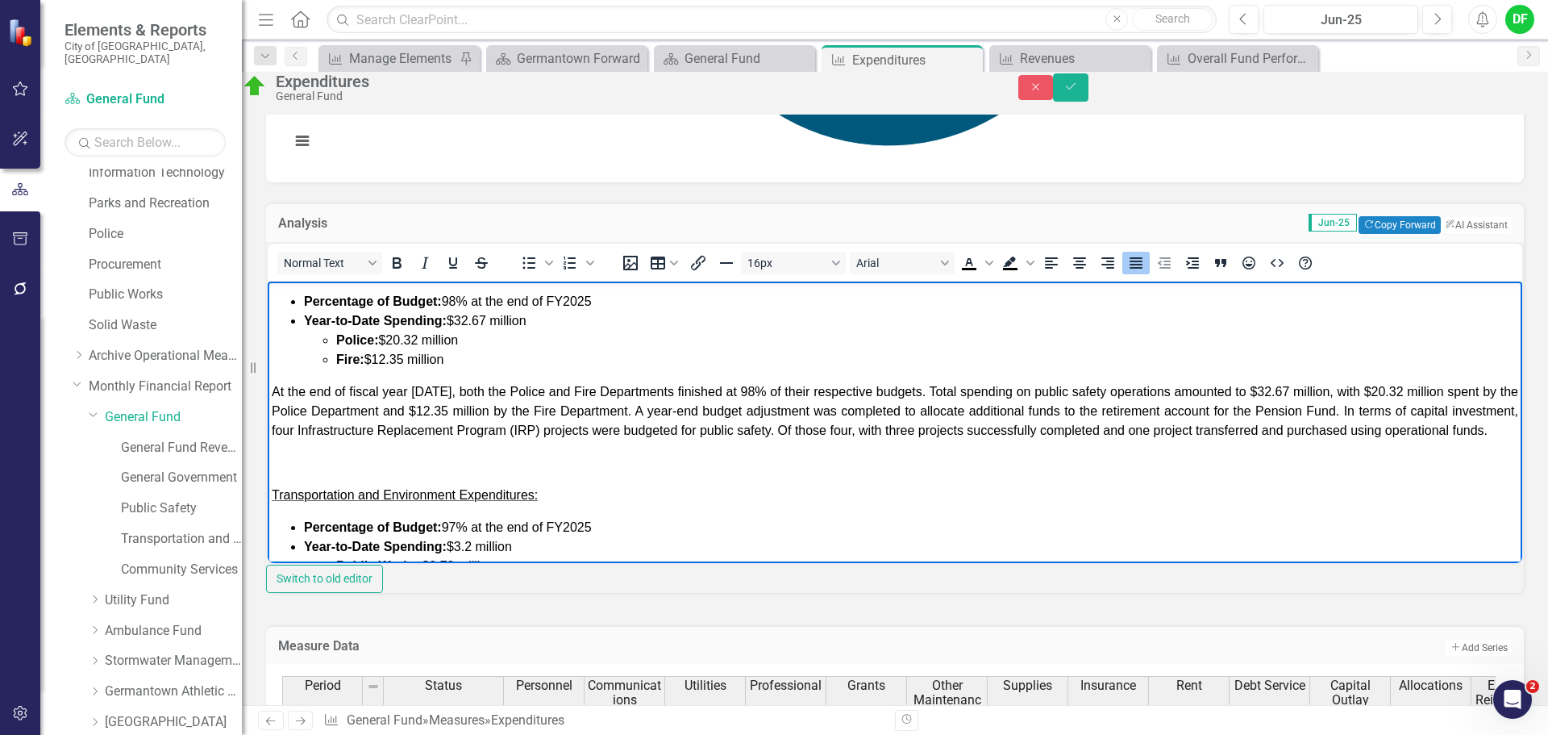
click at [998, 433] on span "At the end of fiscal year 2025, both the Police and Fire Departments finished a…" at bounding box center [895, 410] width 1247 height 52
click at [1075, 431] on span "At the end of fiscal year 2025, both the Police and Fire Departments finished a…" at bounding box center [895, 410] width 1247 height 52
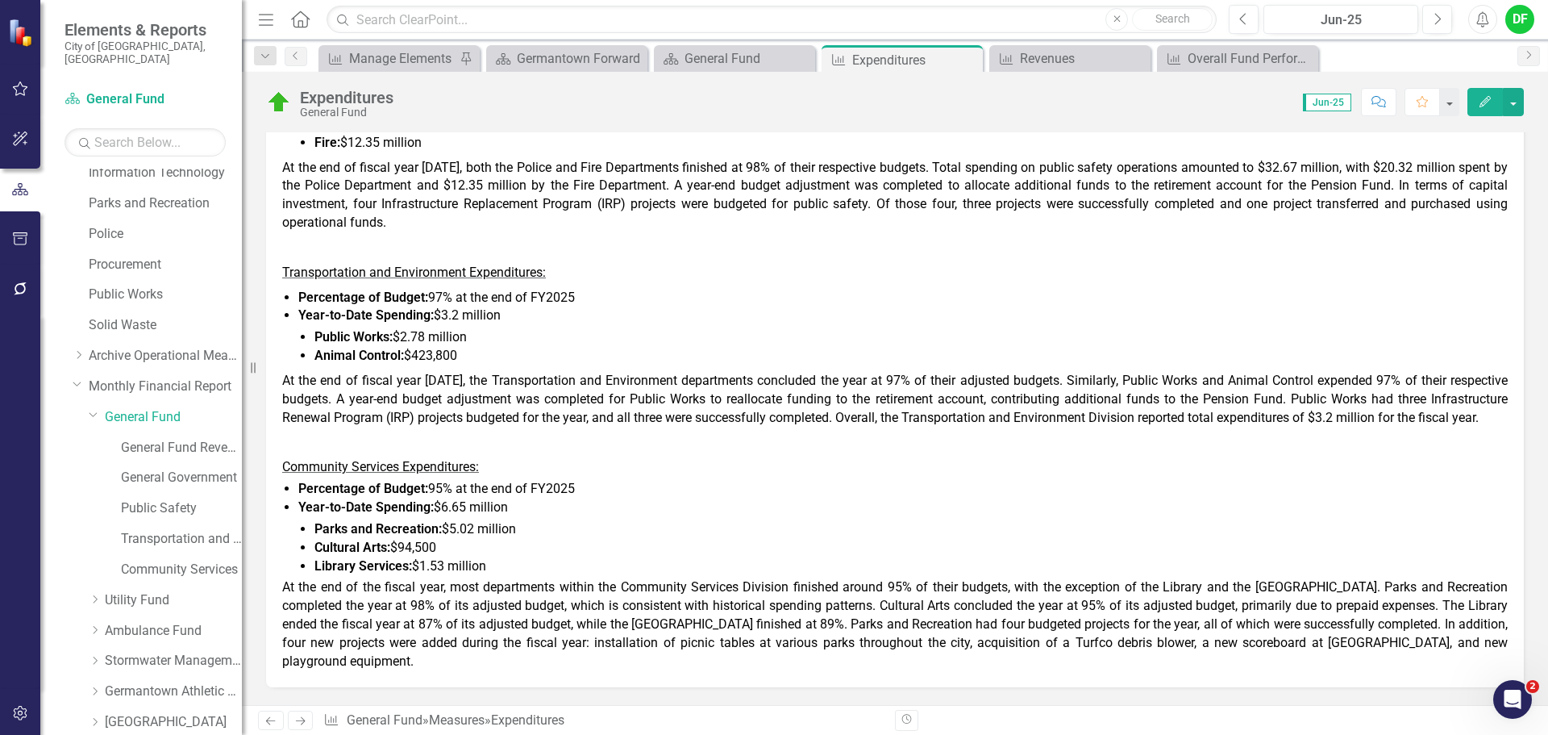
scroll to position [1048, 0]
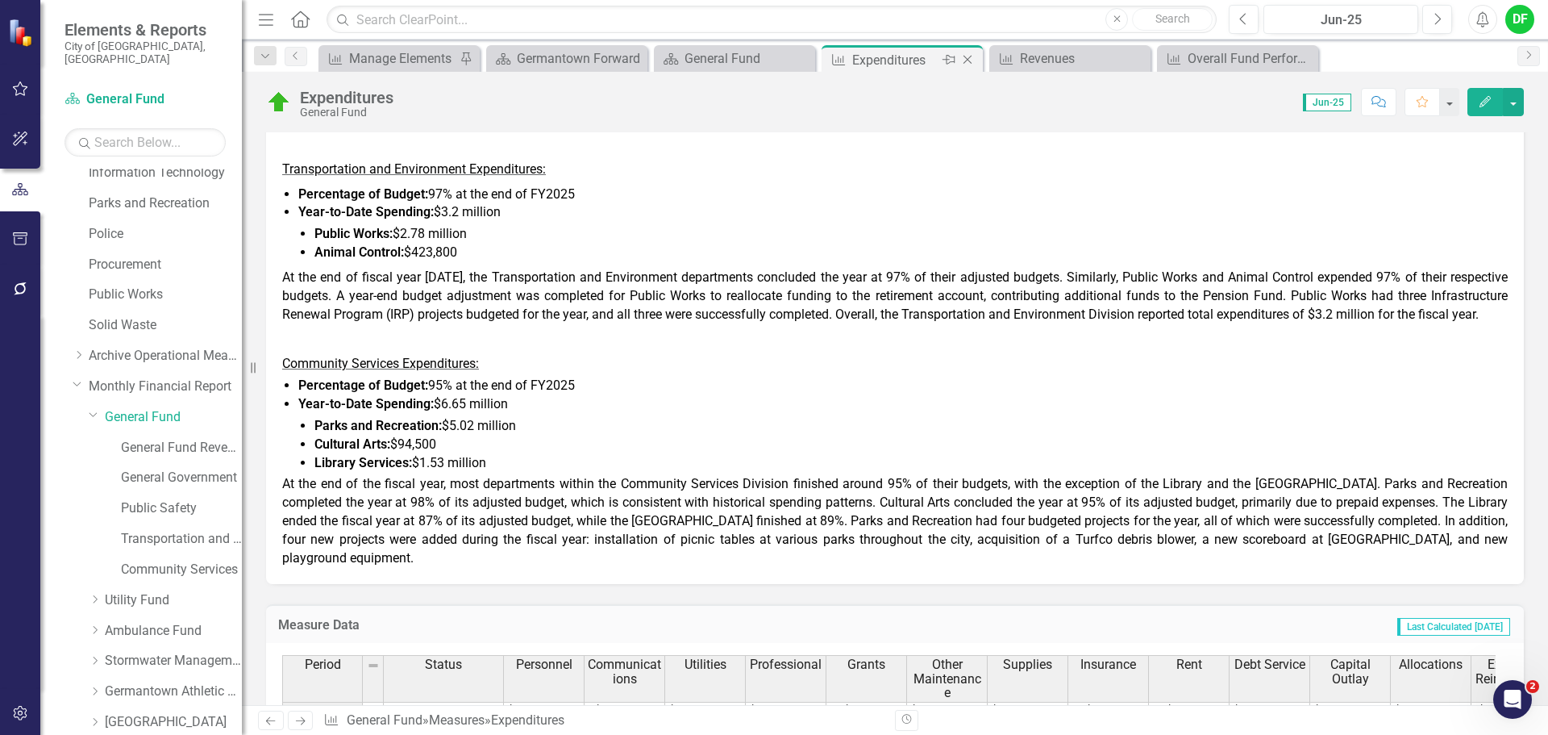
click at [970, 61] on icon "Close" at bounding box center [968, 59] width 16 height 13
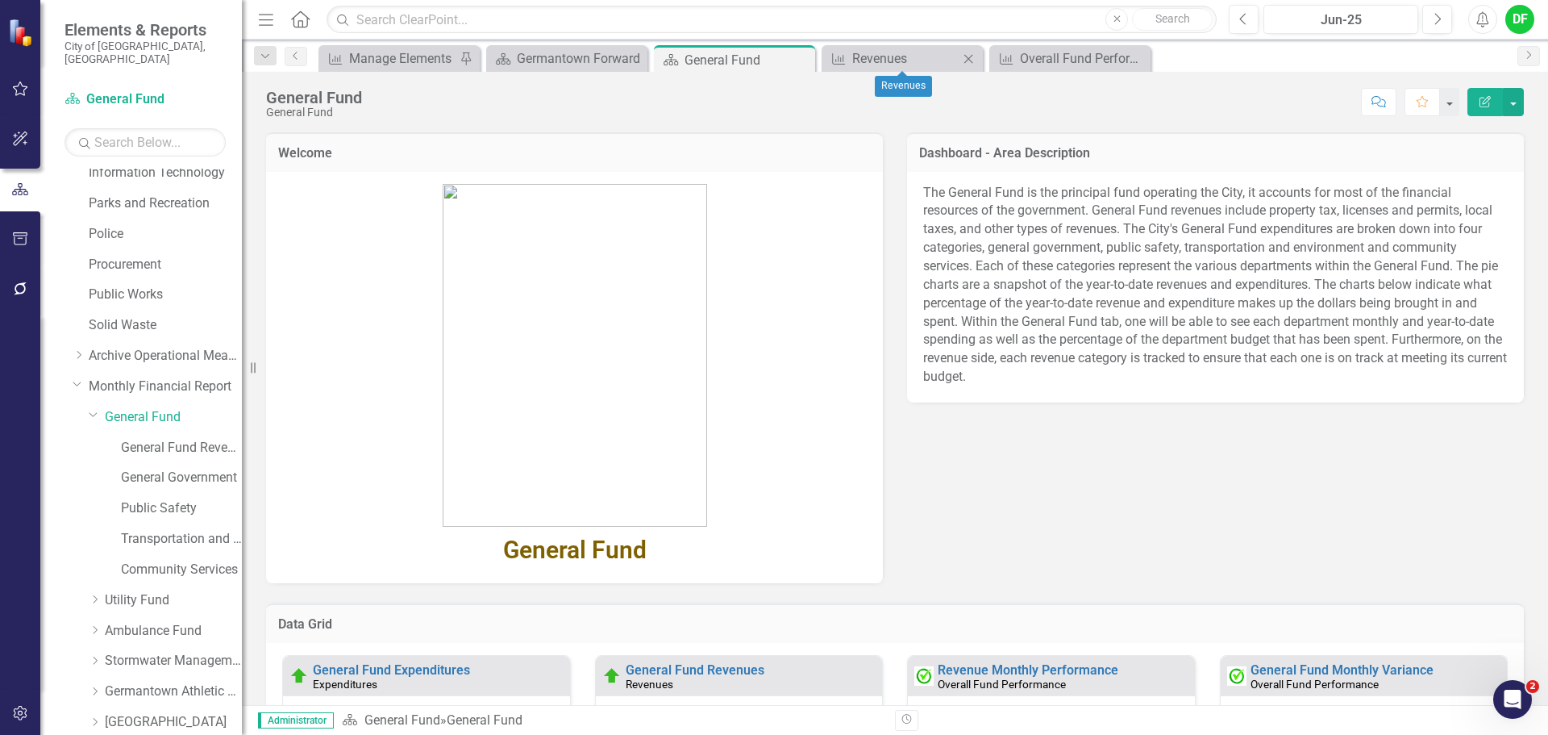
click at [970, 52] on icon "Close" at bounding box center [968, 58] width 16 height 13
click at [966, 59] on icon "Close" at bounding box center [968, 58] width 16 height 13
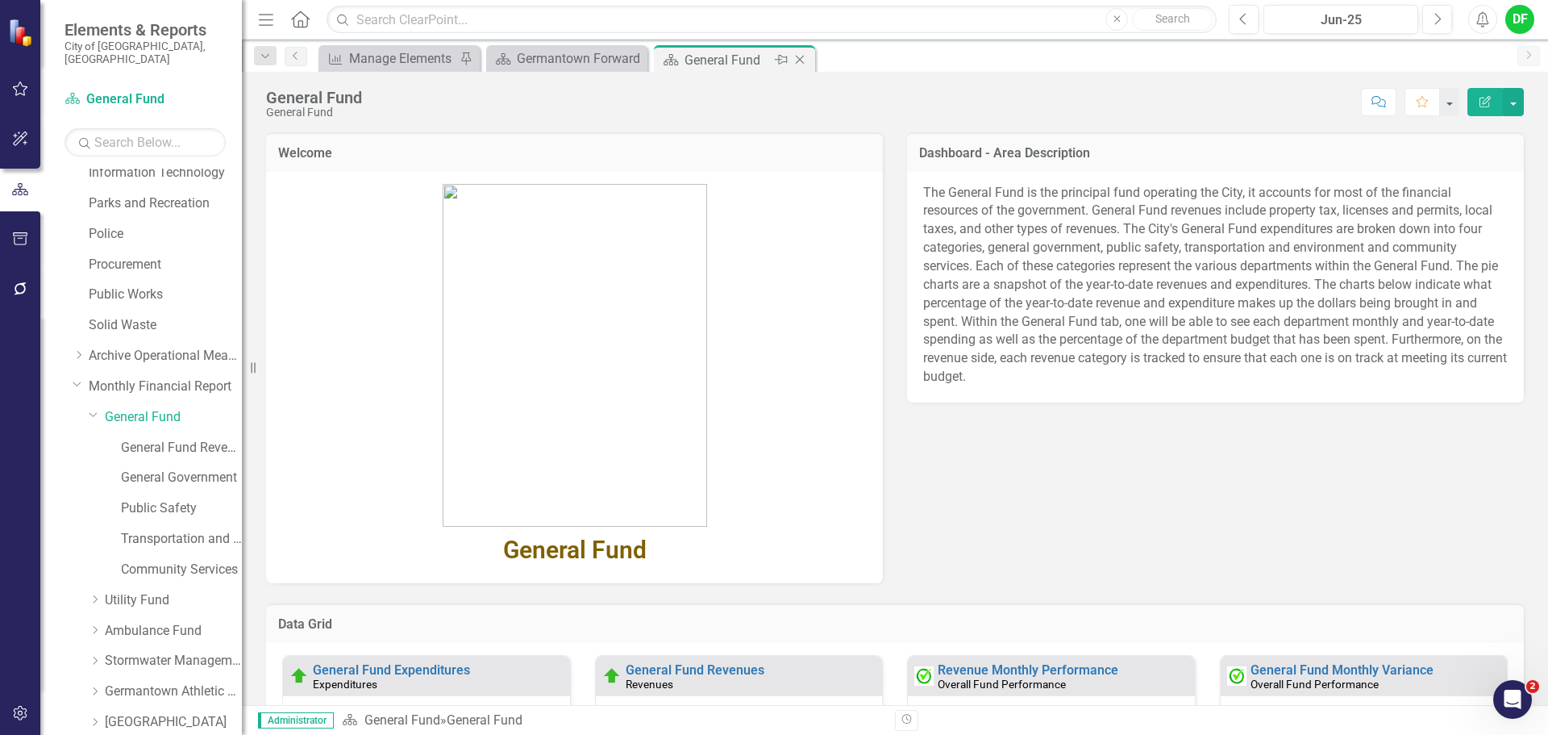
click at [802, 60] on icon "Close" at bounding box center [800, 59] width 16 height 13
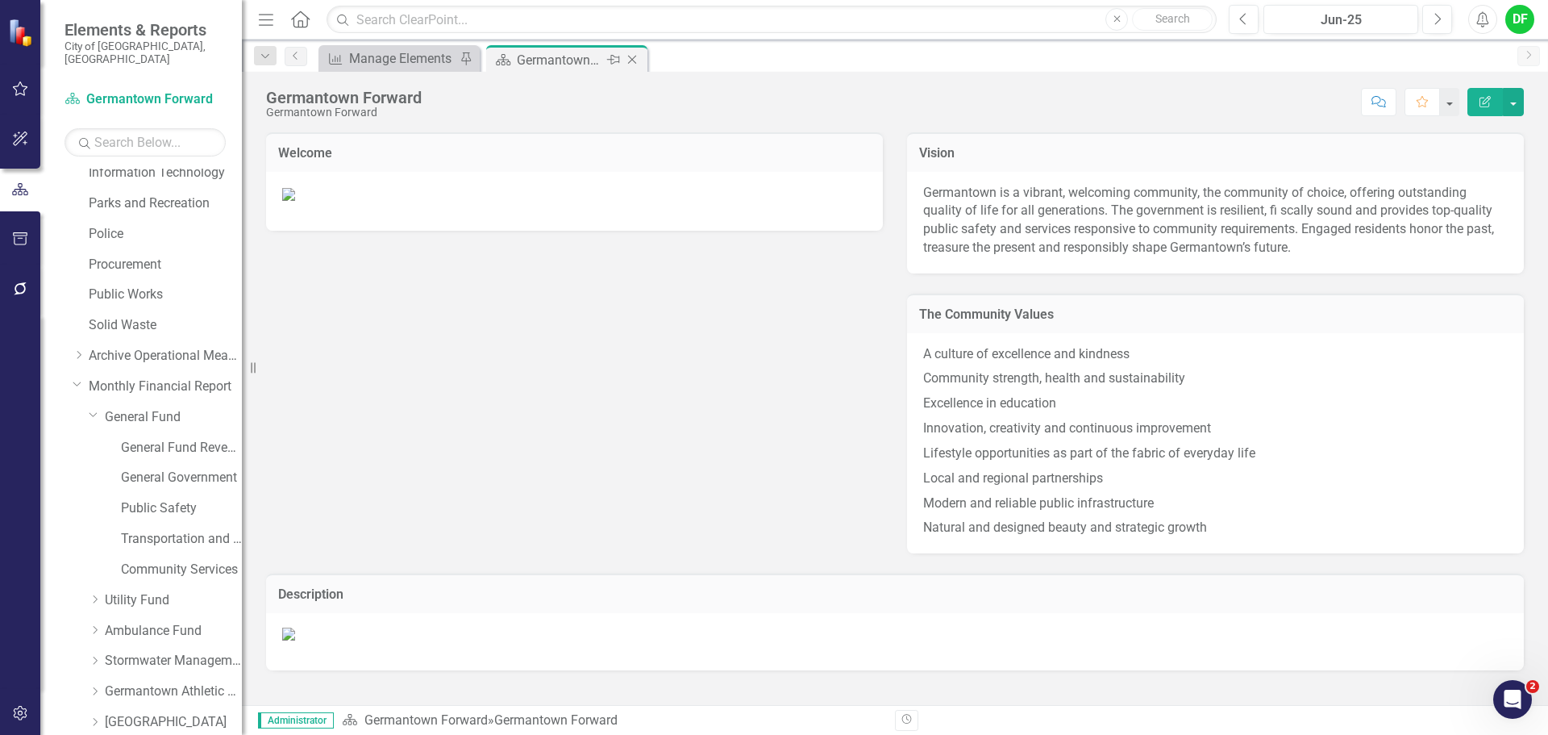
click at [628, 62] on icon "Close" at bounding box center [632, 59] width 16 height 13
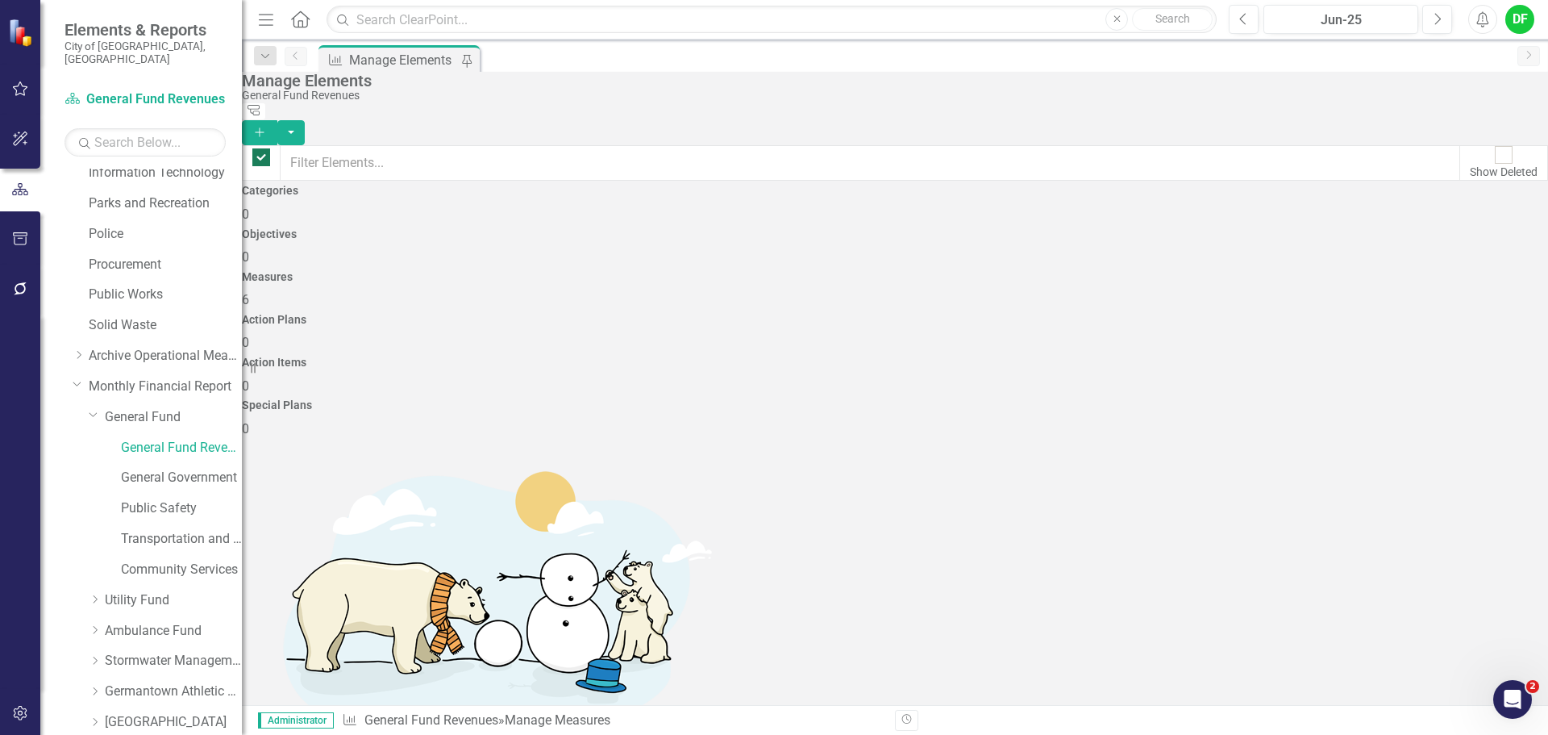
checkbox input "false"
click at [92, 408] on icon "Dropdown" at bounding box center [94, 414] width 10 height 12
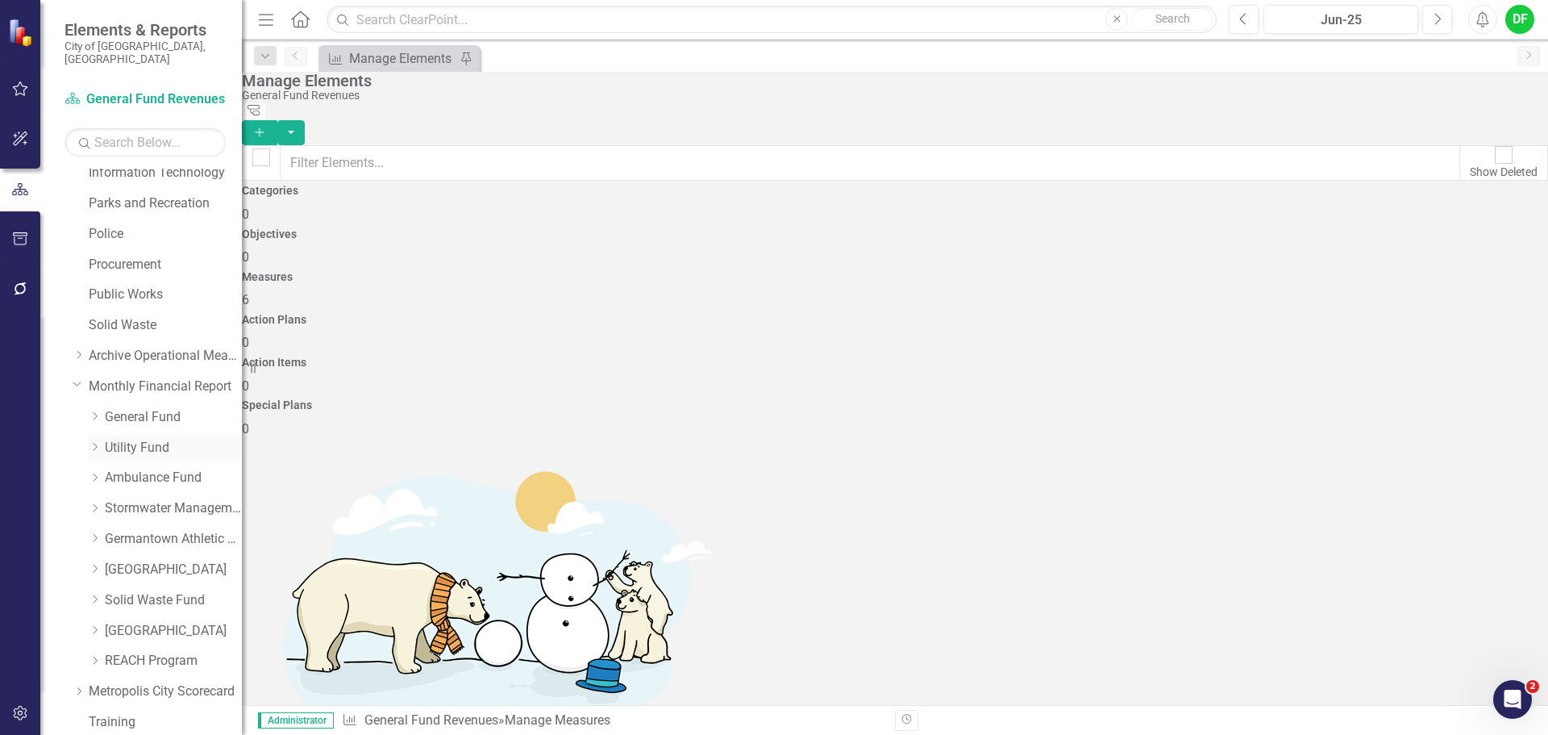
click at [126, 439] on link "Utility Fund" at bounding box center [173, 448] width 137 height 19
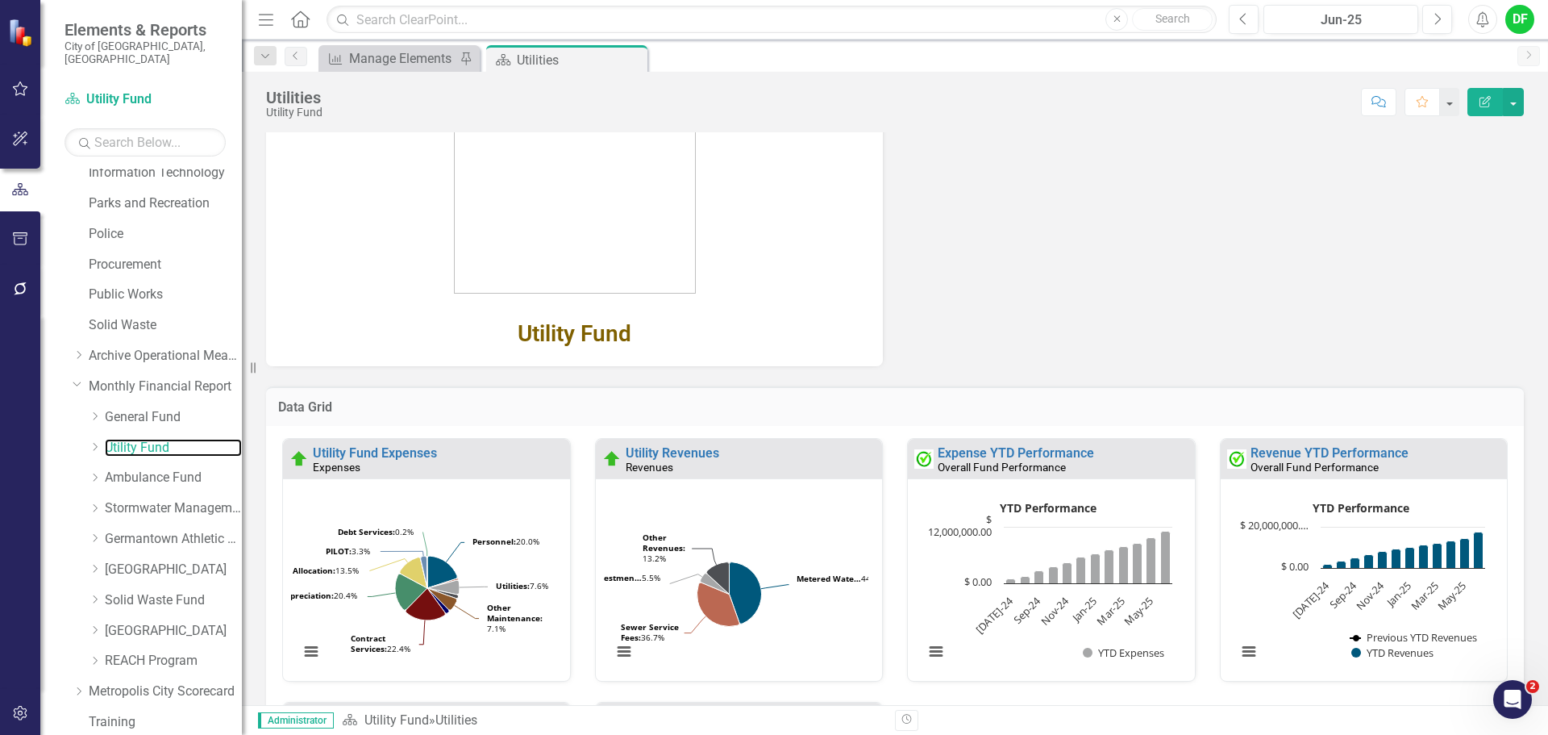
scroll to position [242, 0]
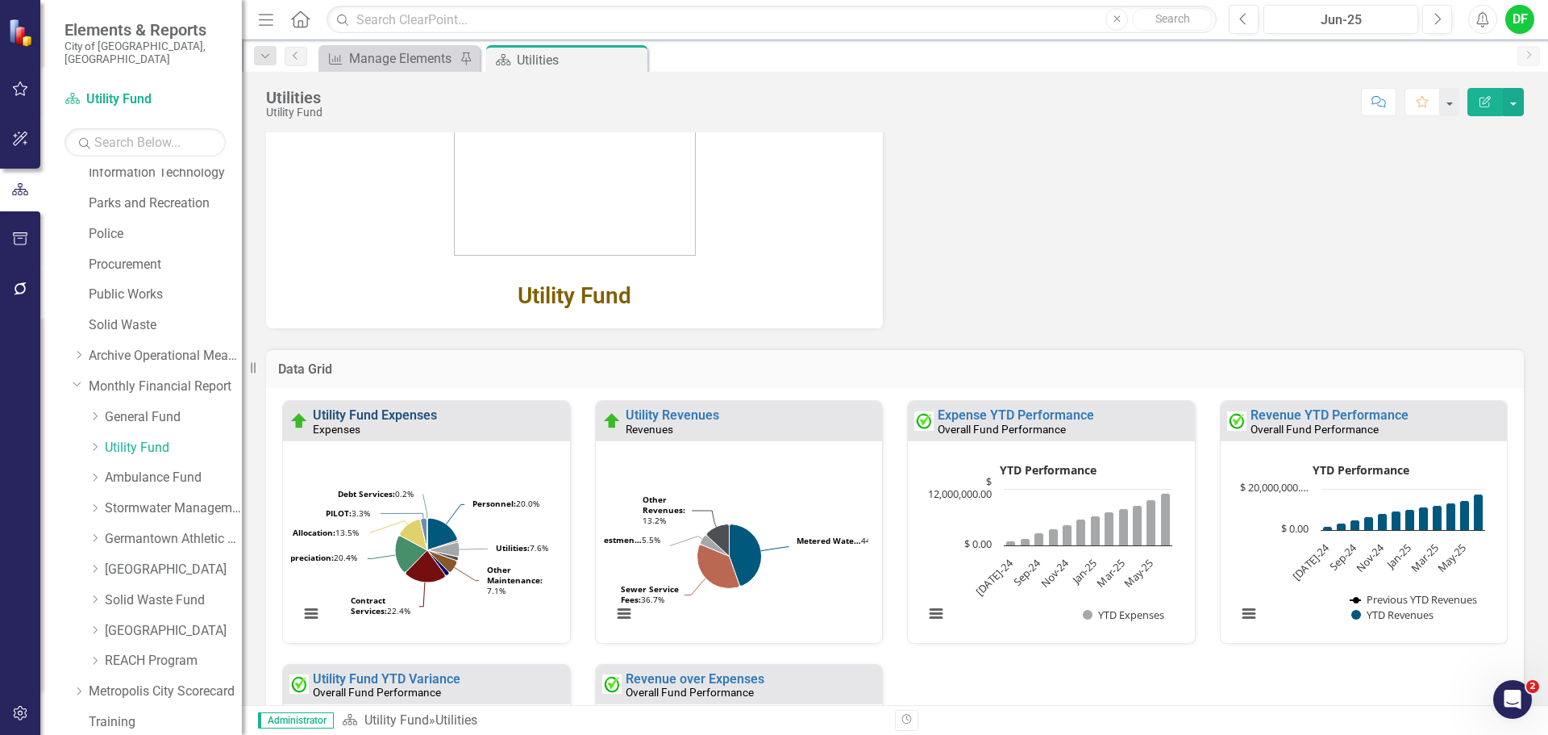
click at [373, 417] on link "Utility Fund Expenses" at bounding box center [375, 414] width 124 height 15
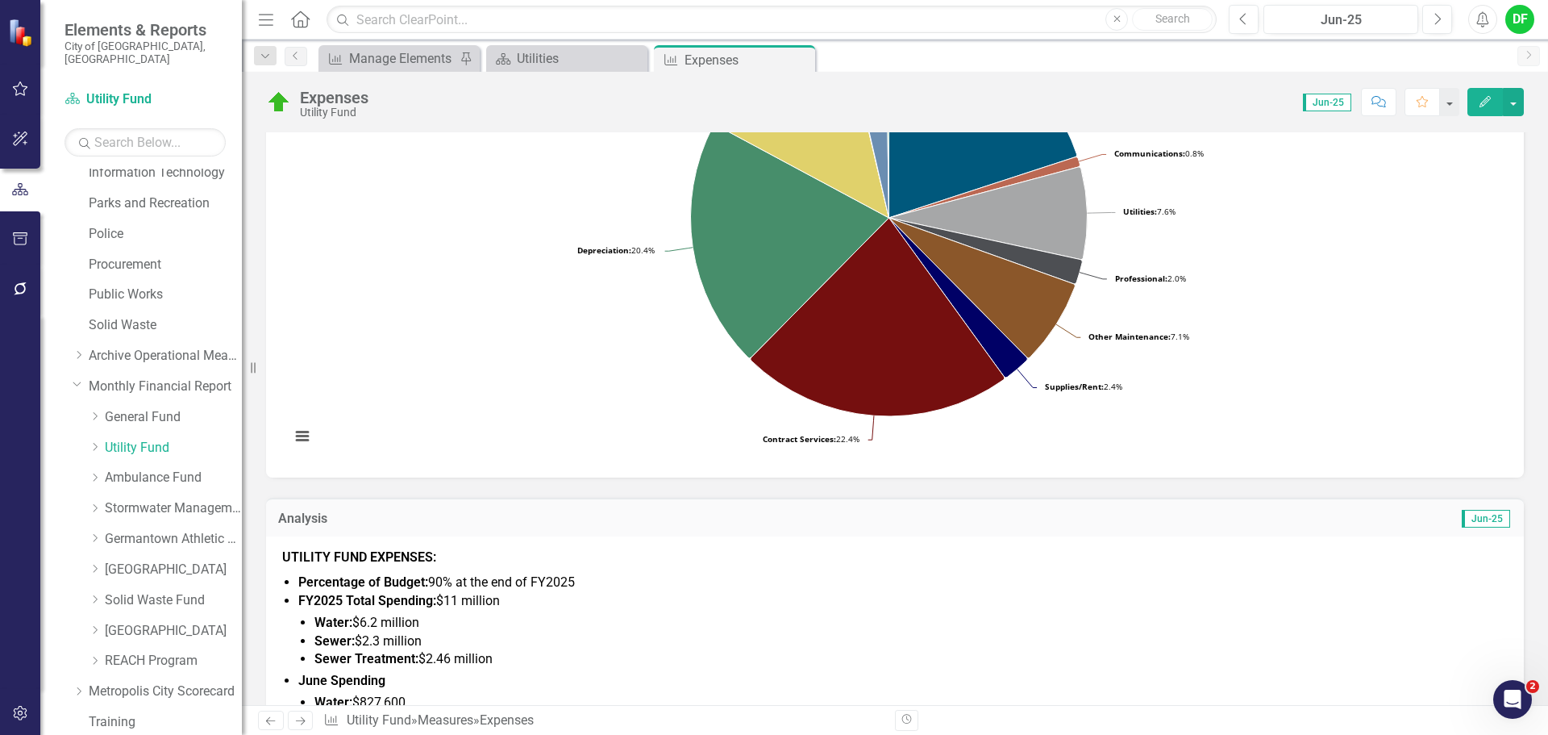
scroll to position [161, 0]
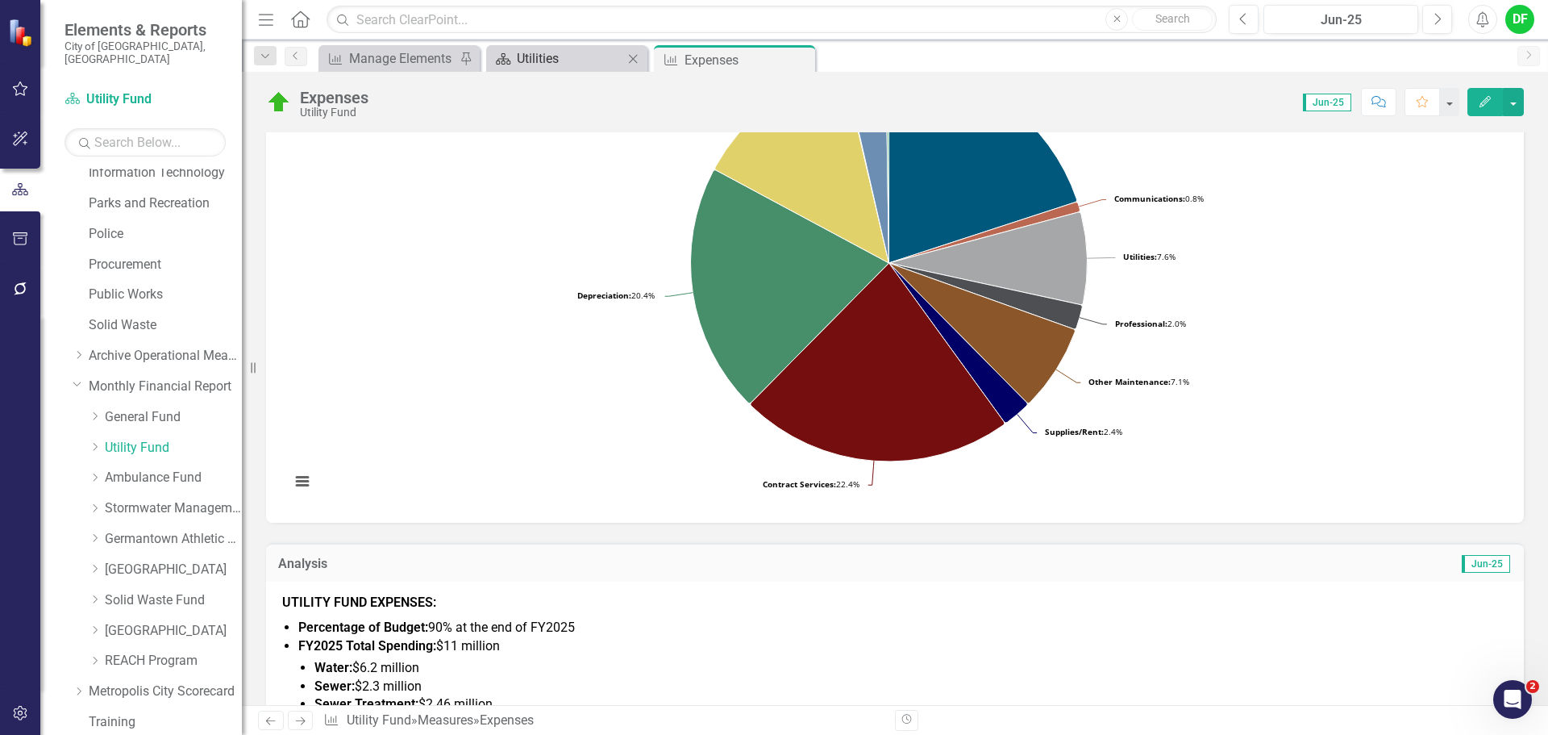
click at [550, 56] on div "Utilities" at bounding box center [570, 58] width 106 height 20
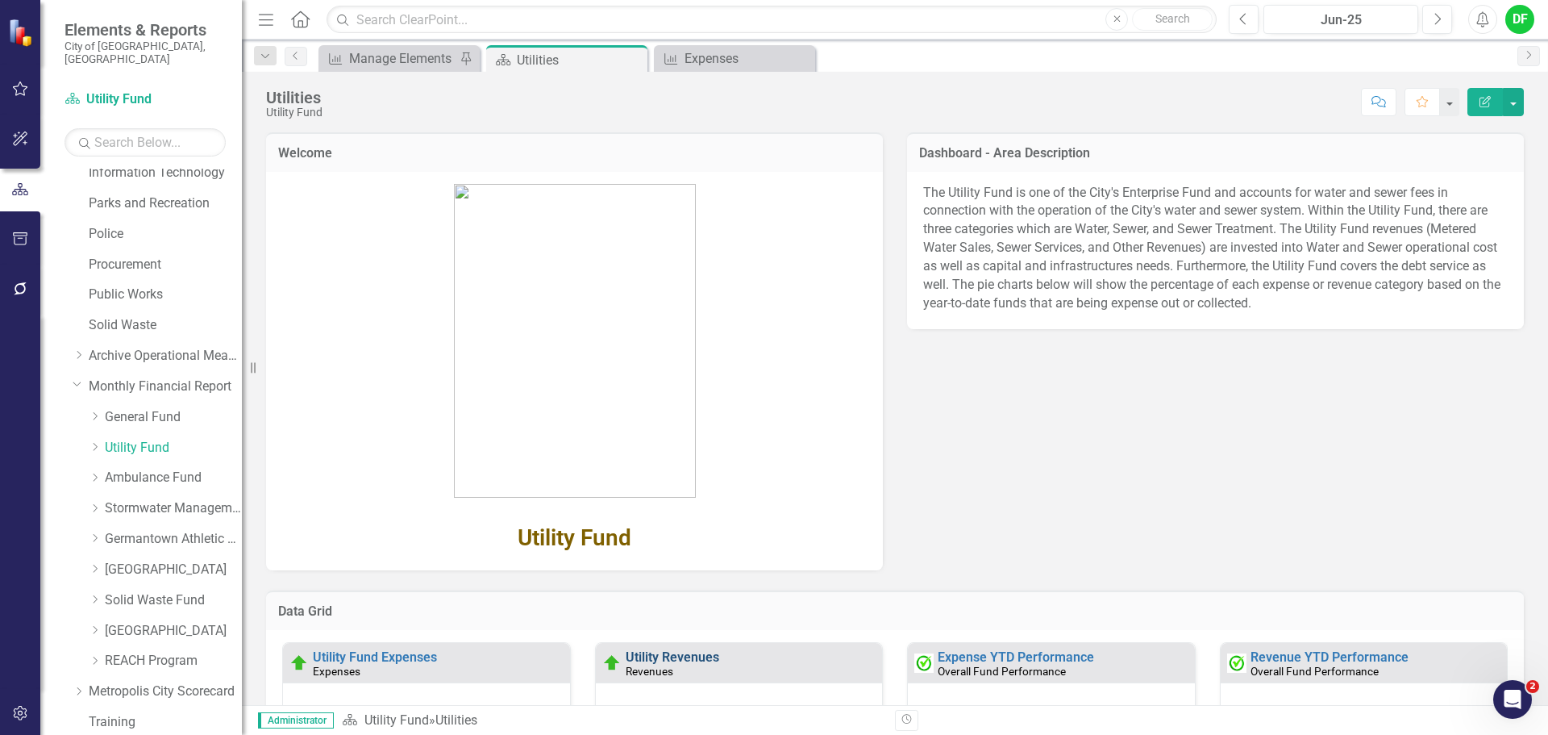
click at [692, 660] on link "Utility Revenues" at bounding box center [673, 656] width 94 height 15
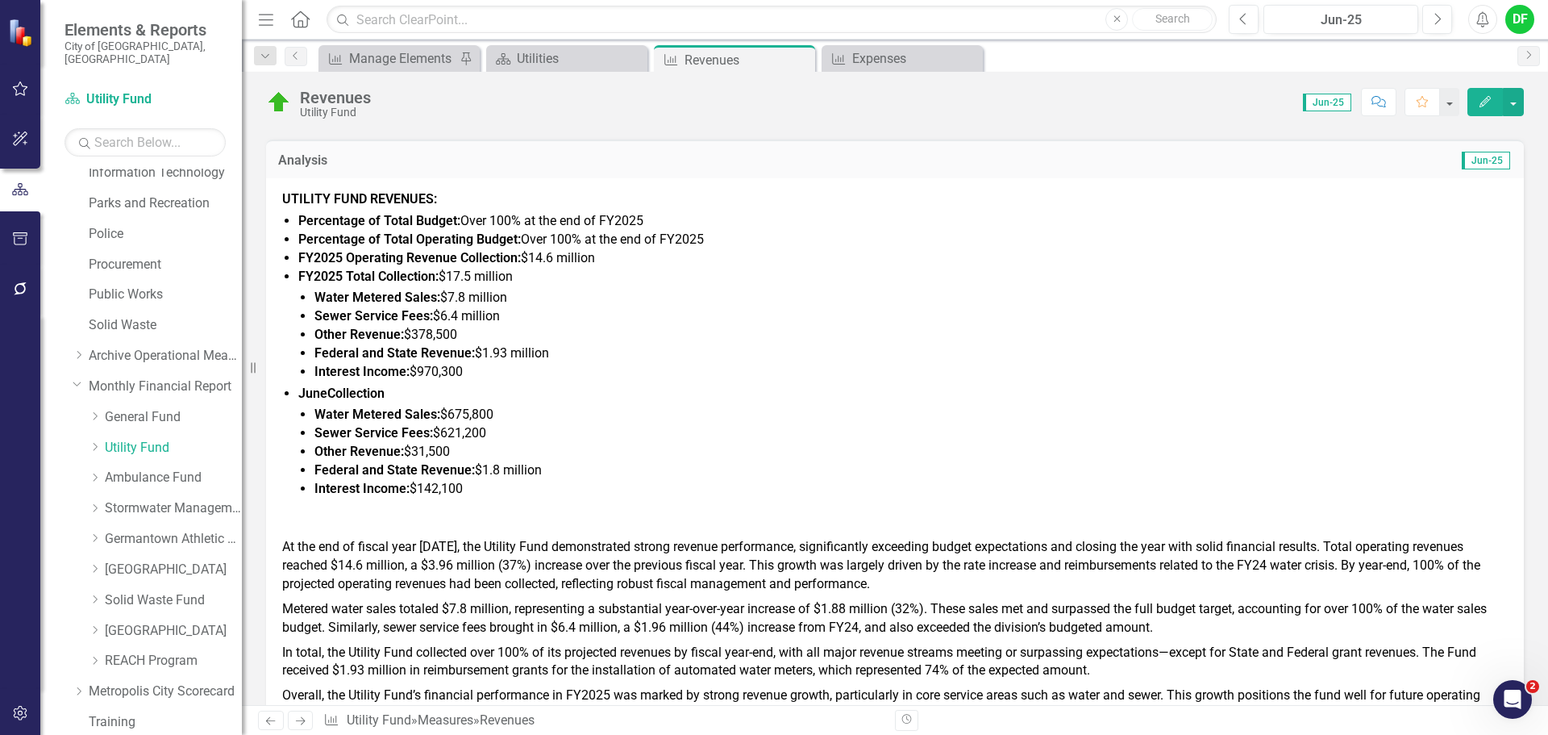
scroll to position [645, 0]
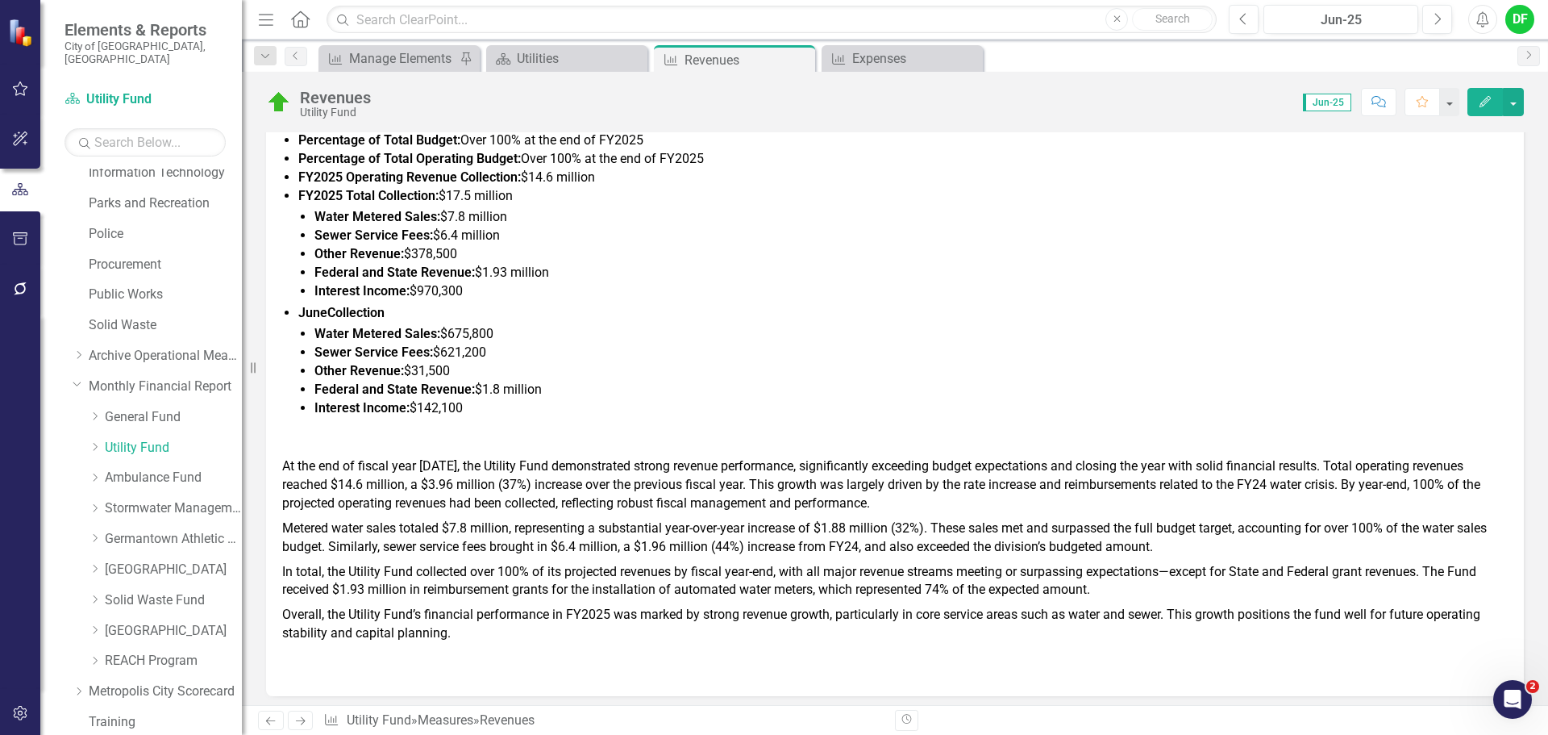
click at [1298, 465] on span "At the end of fiscal year [DATE], the Utility Fund demonstrated strong revenue …" at bounding box center [881, 484] width 1198 height 52
click at [1330, 467] on span "At the end of fiscal year [DATE], the Utility Fund demonstrated strong revenue …" at bounding box center [881, 484] width 1198 height 52
click at [1354, 463] on span "At the end of fiscal year [DATE], the Utility Fund demonstrated strong revenue …" at bounding box center [881, 484] width 1198 height 52
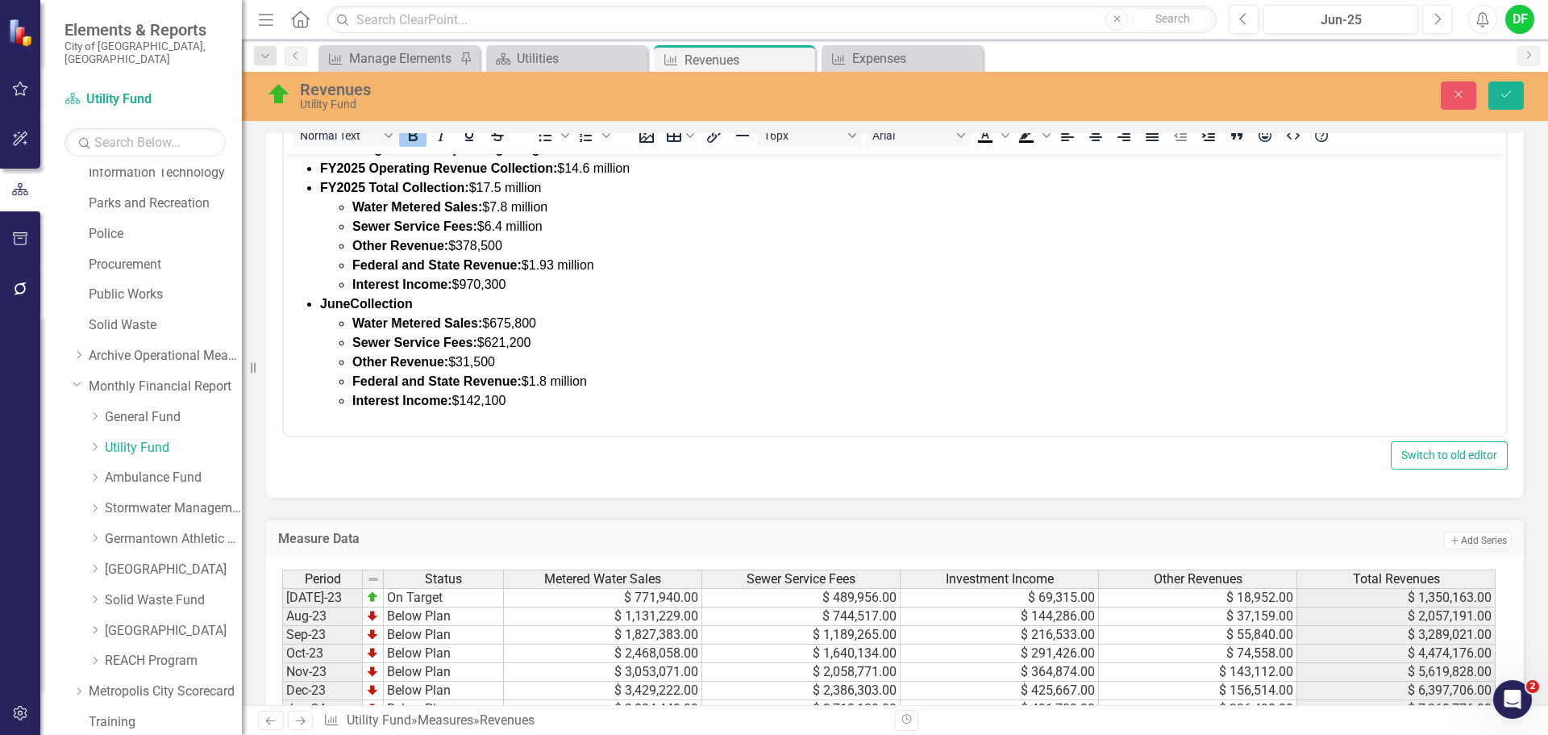
scroll to position [161, 0]
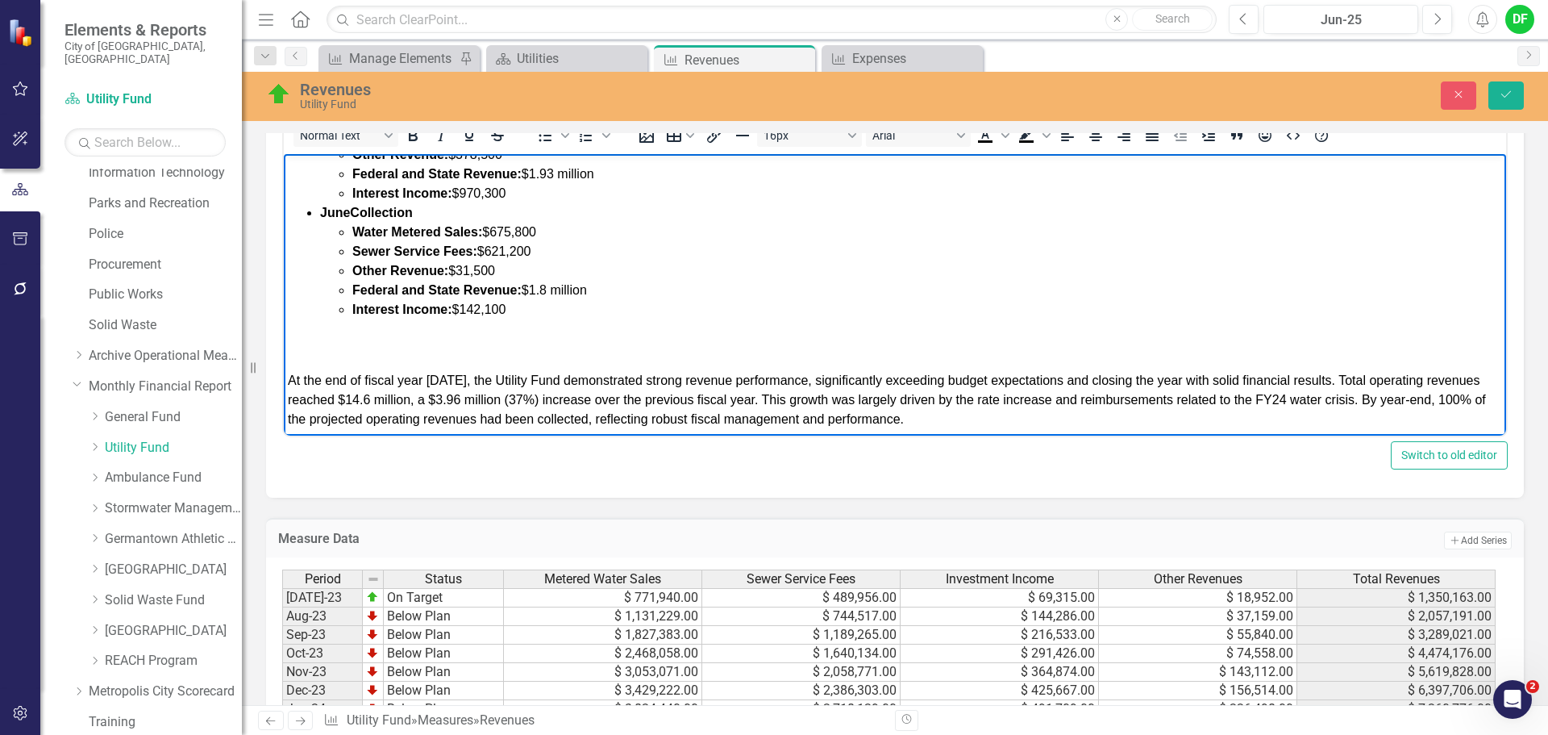
click at [1358, 381] on span "At the end of fiscal year [DATE], the Utility Fund demonstrated strong revenue …" at bounding box center [887, 399] width 1198 height 52
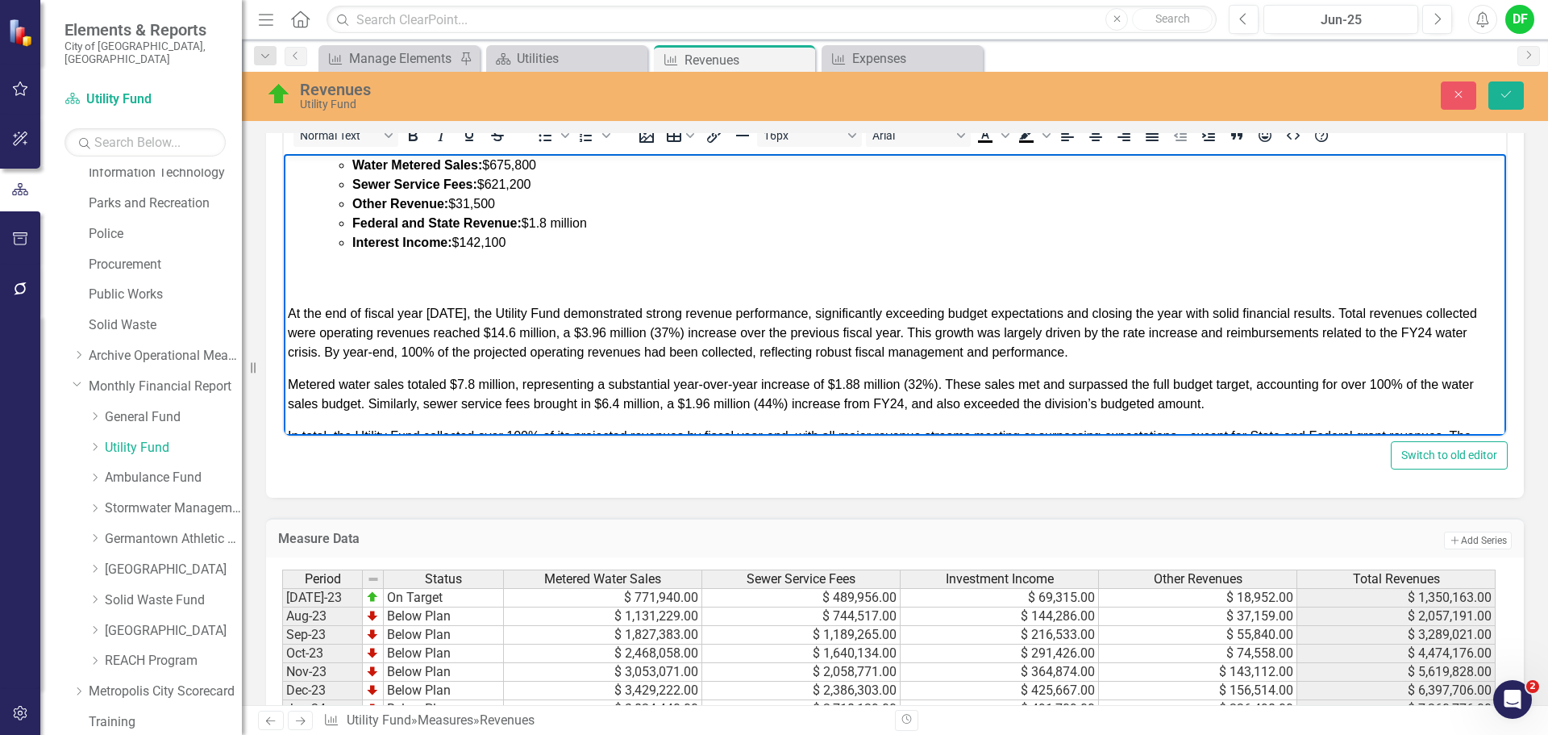
scroll to position [242, 0]
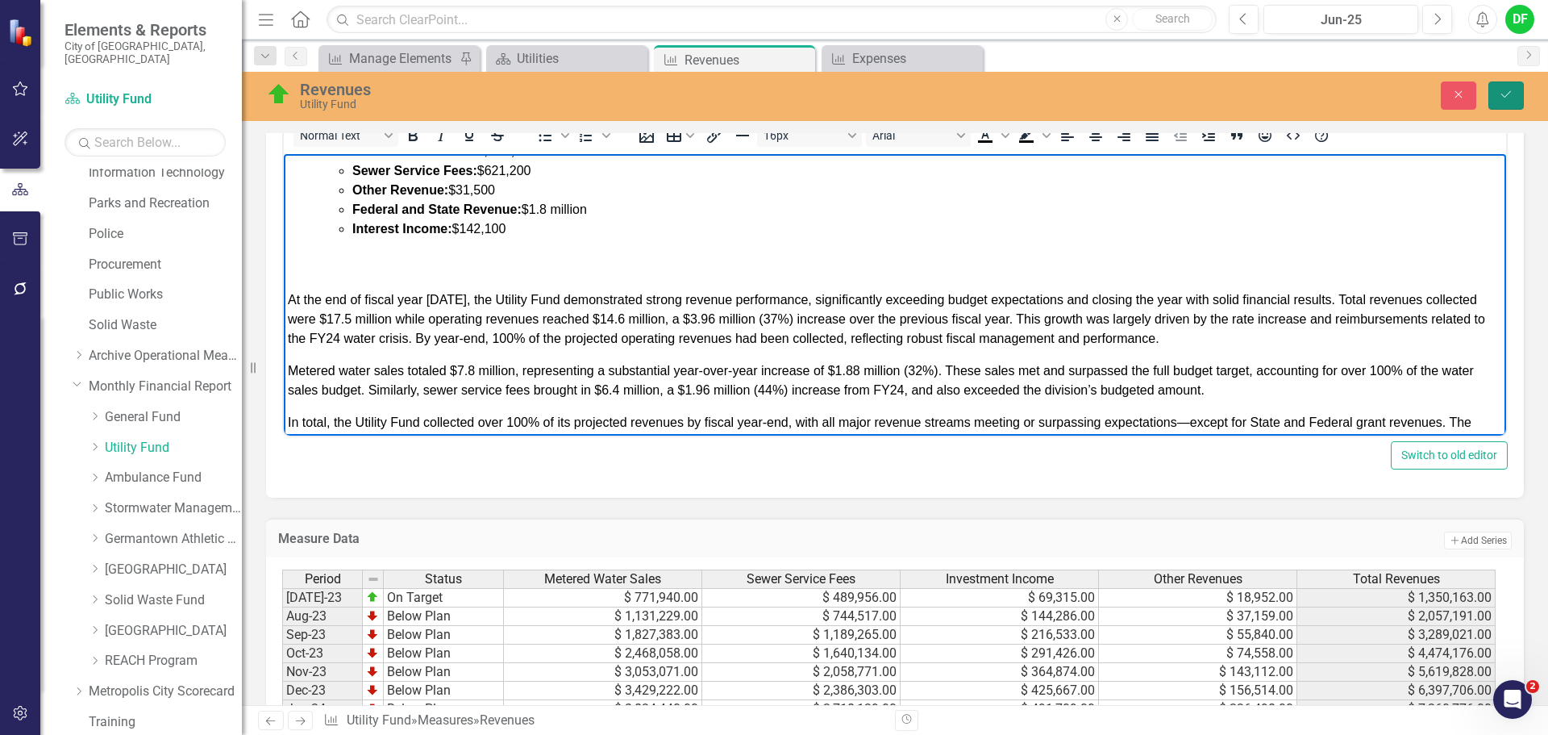
click at [1512, 89] on button "Save" at bounding box center [1506, 95] width 35 height 28
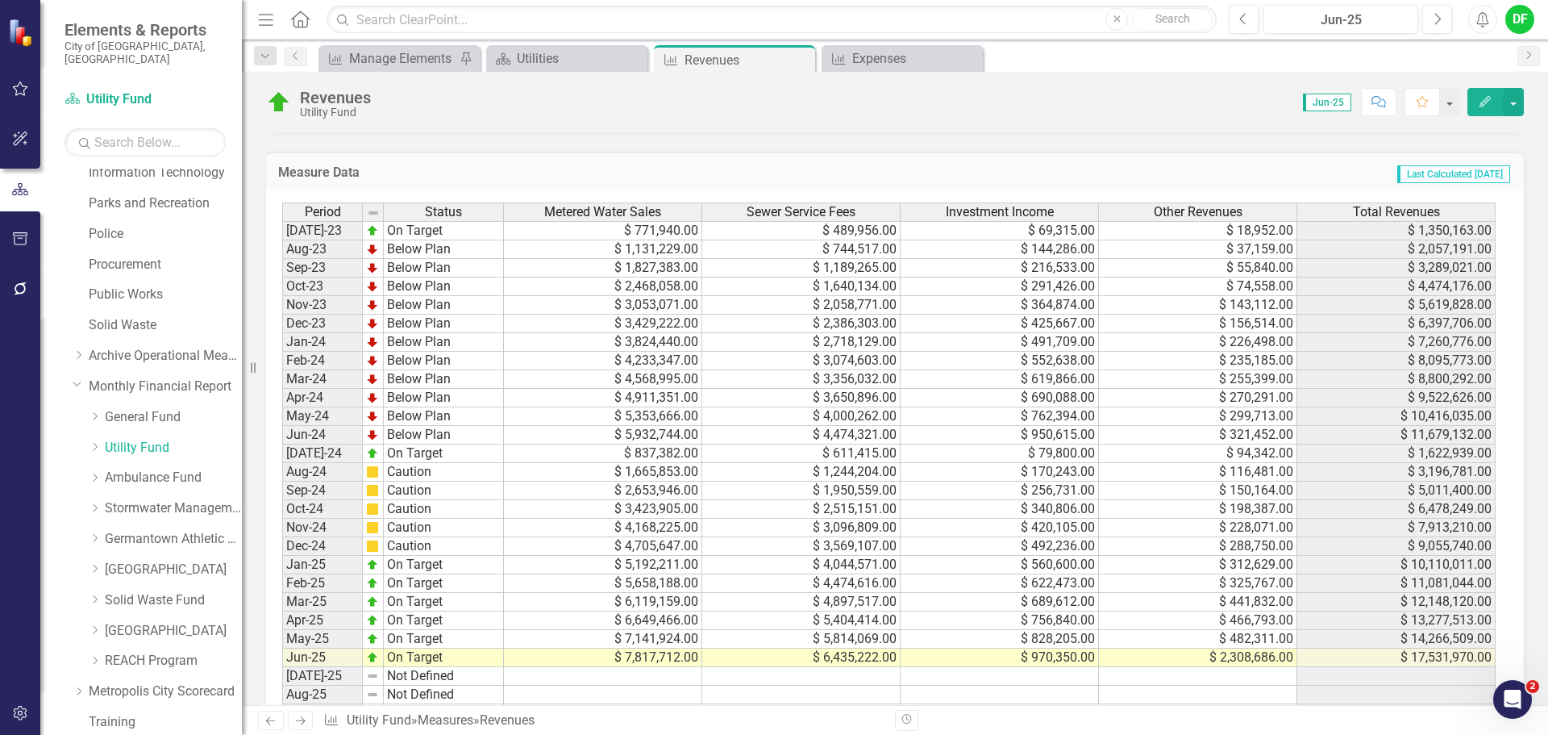
scroll to position [1371, 0]
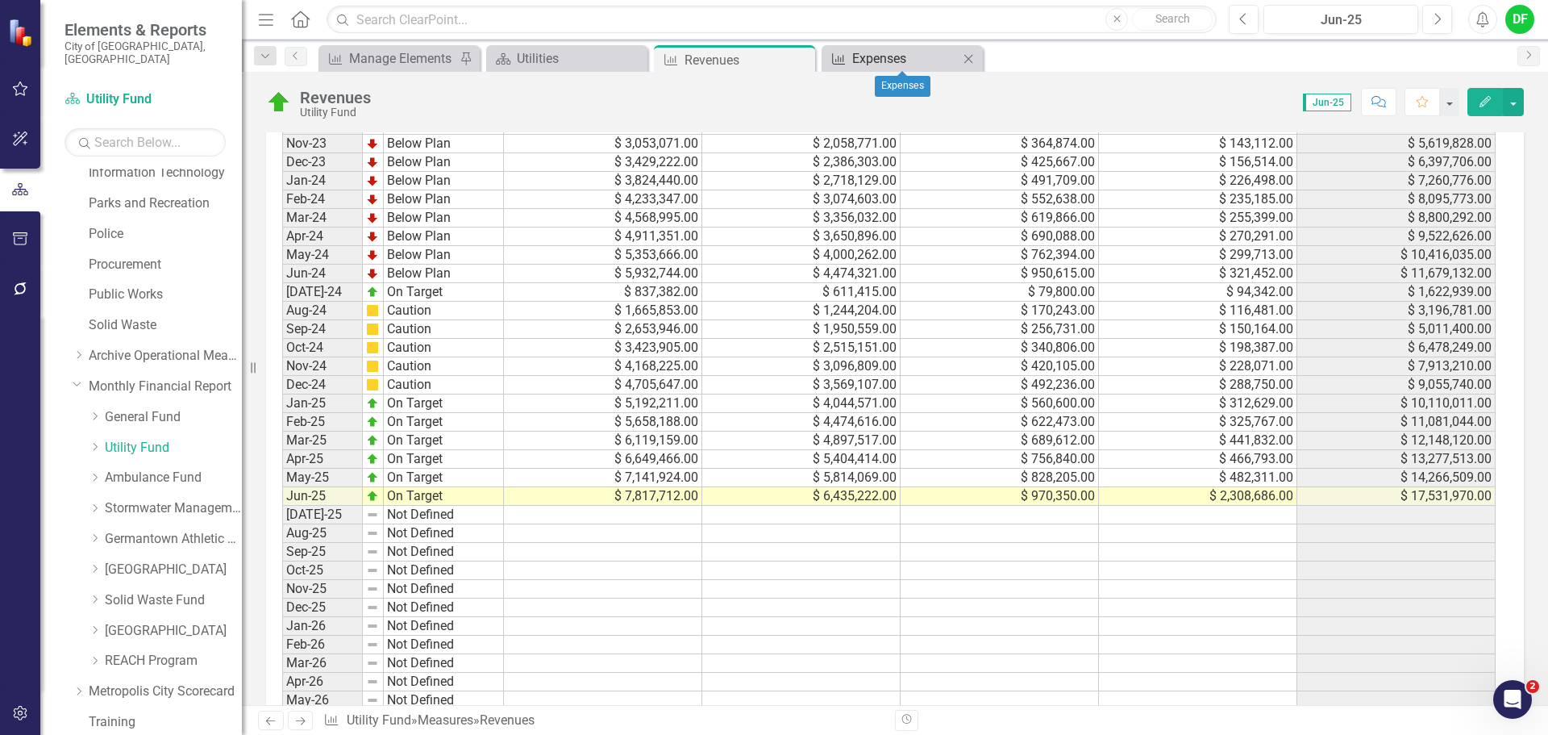
click at [892, 65] on div "Expenses" at bounding box center [905, 58] width 106 height 20
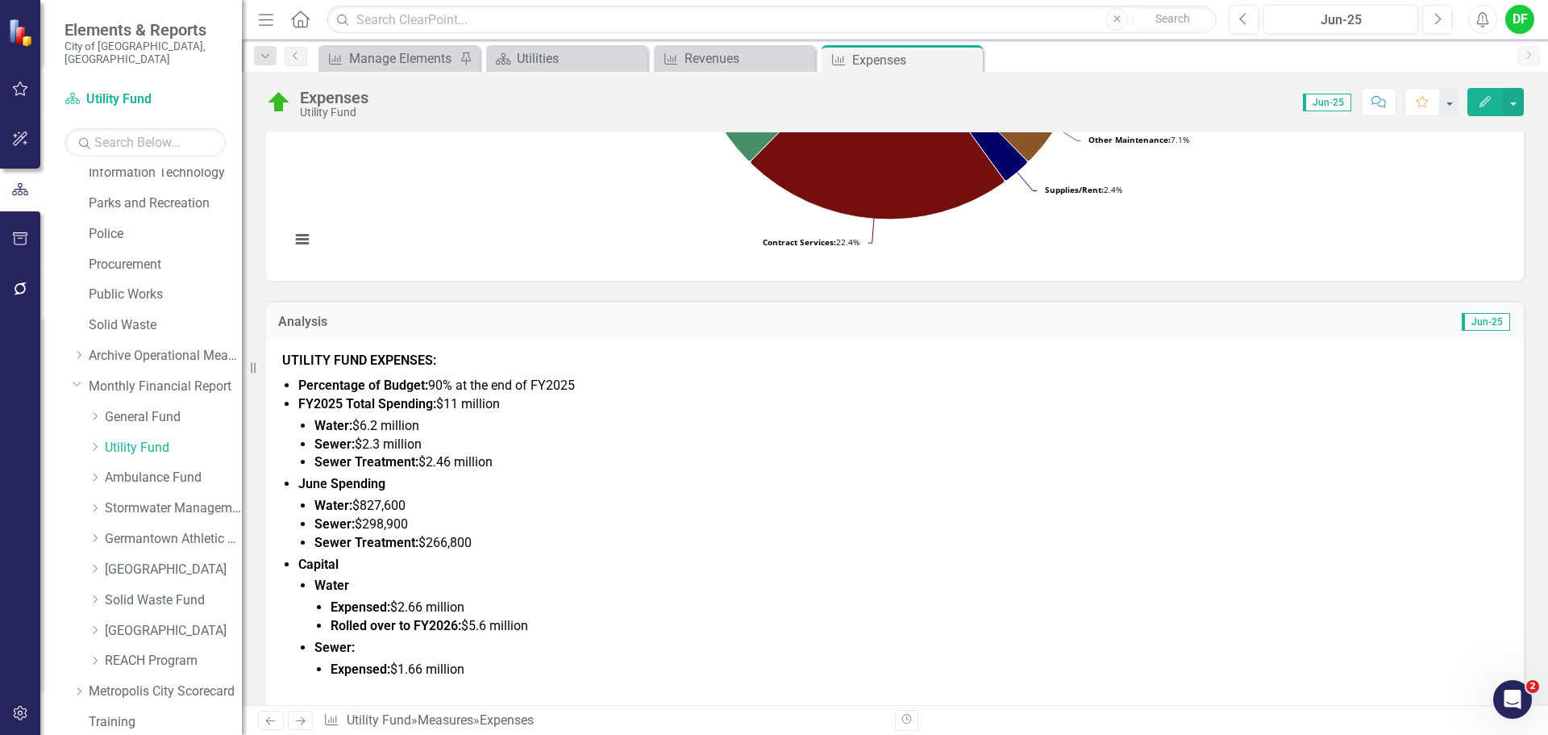
scroll to position [484, 0]
